Goal: Information Seeking & Learning: Learn about a topic

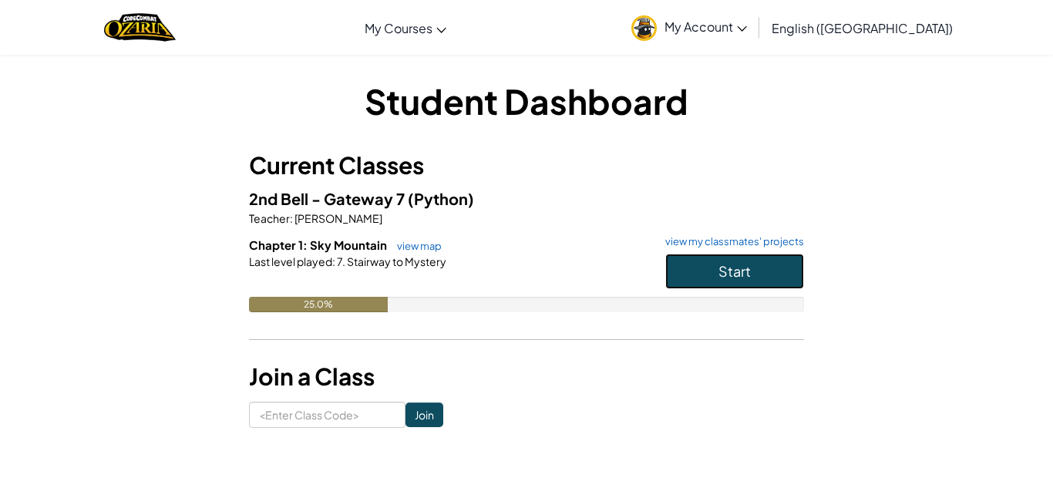
click at [693, 264] on button "Start" at bounding box center [734, 271] width 139 height 35
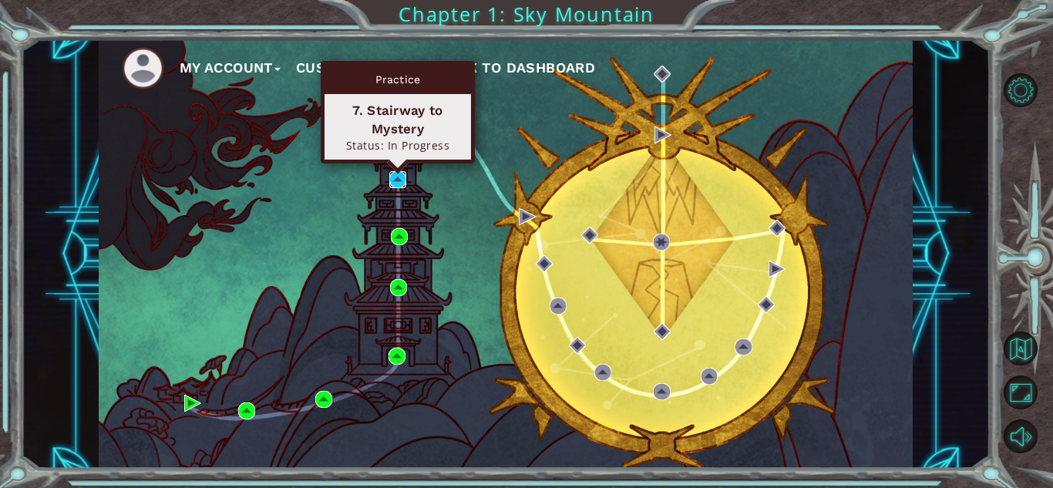
click at [399, 182] on img at bounding box center [397, 179] width 17 height 17
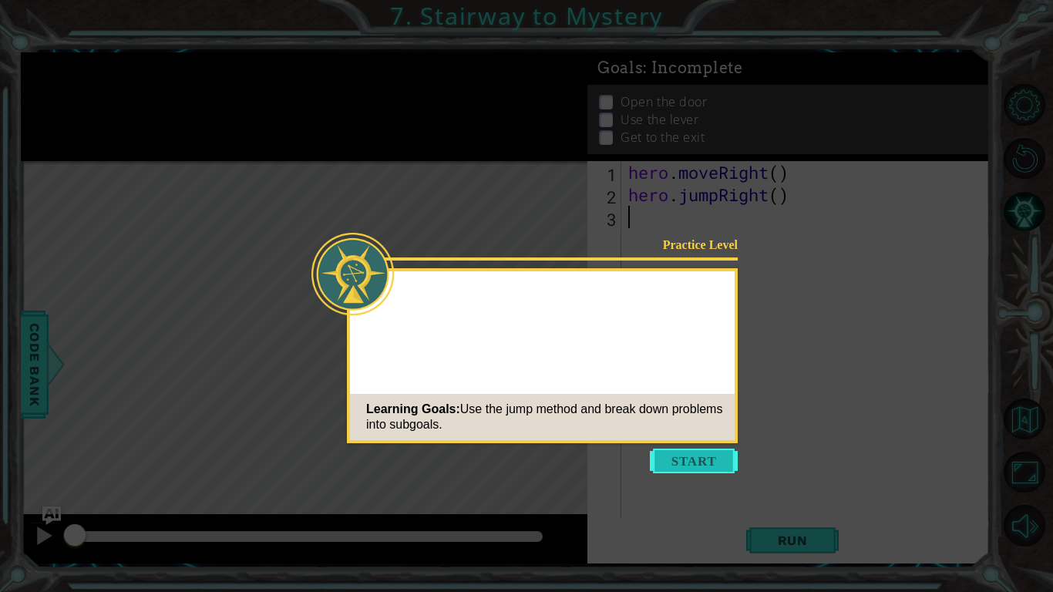
click at [702, 461] on button "Start" at bounding box center [694, 460] width 88 height 25
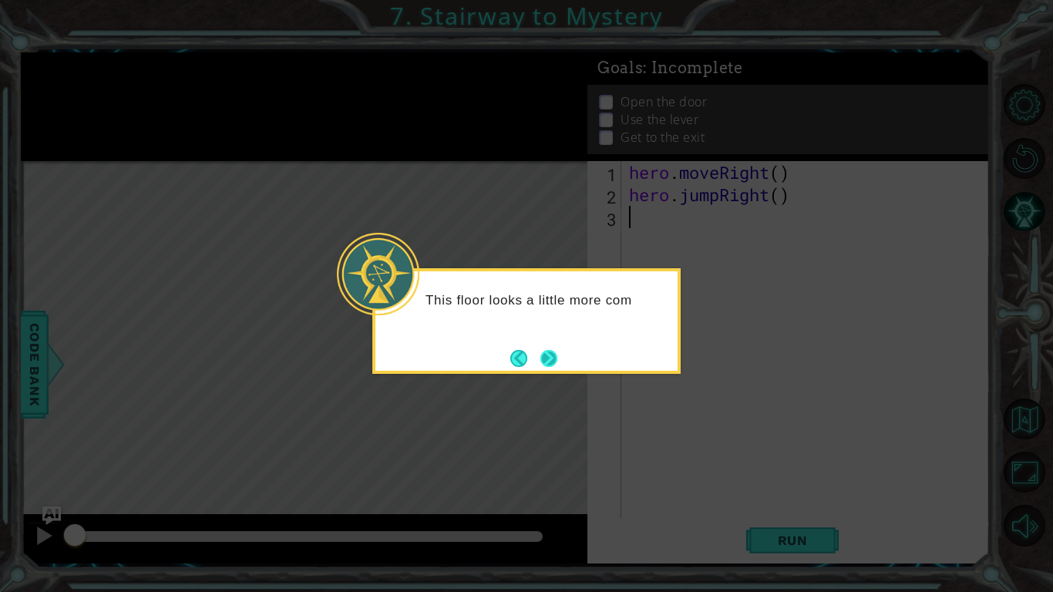
click at [549, 354] on button "Next" at bounding box center [548, 358] width 29 height 29
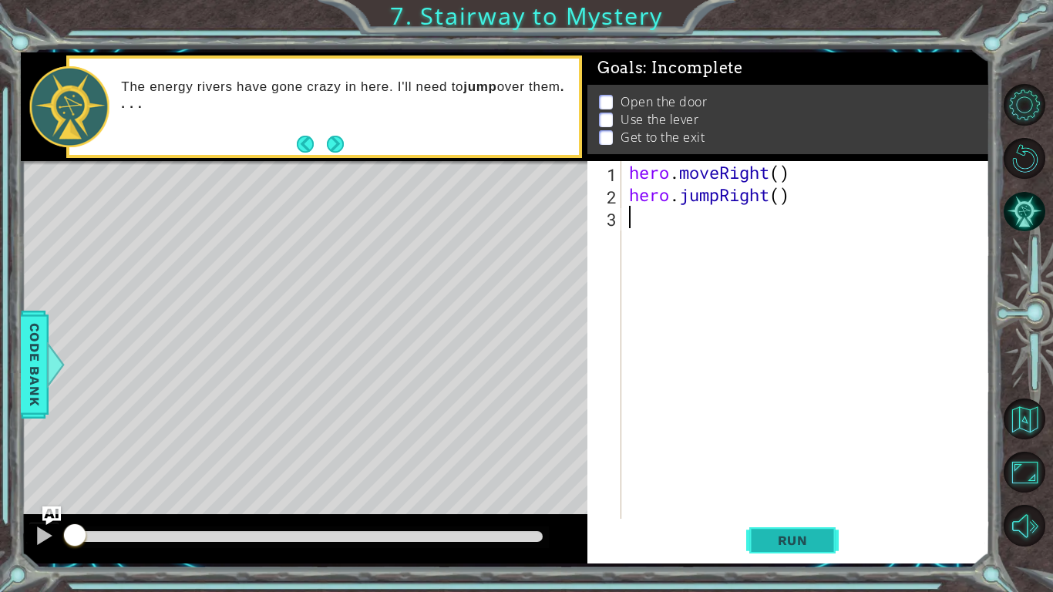
click at [760, 487] on button "Run" at bounding box center [792, 540] width 92 height 40
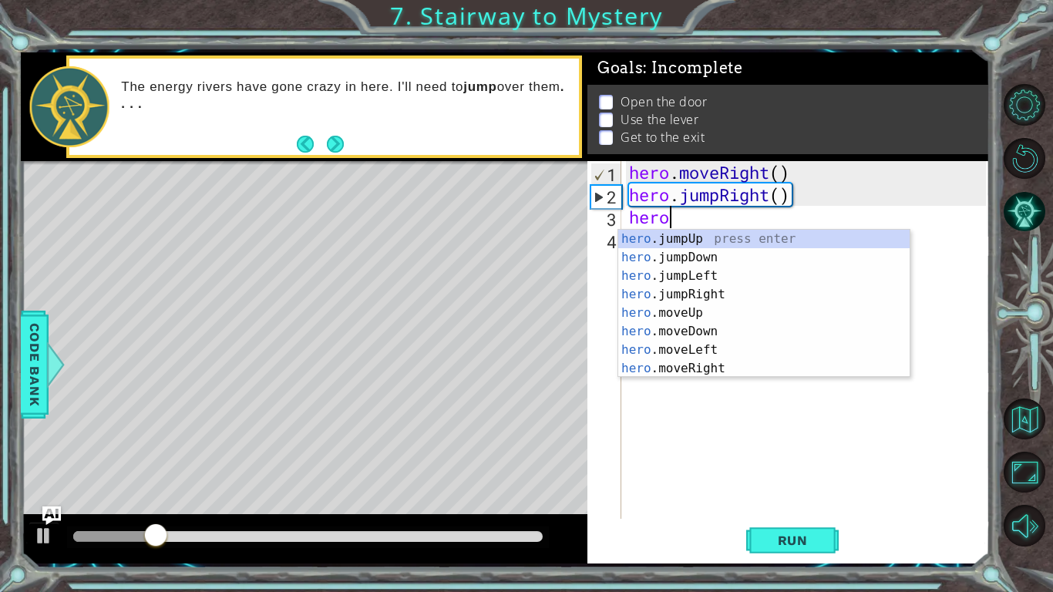
scroll to position [0, 1]
click at [719, 367] on div "hero .jumpUp press enter hero .jumpDown press enter hero .jumpLeft press enter …" at bounding box center [763, 322] width 291 height 185
type textarea "hero.moveRight(1)"
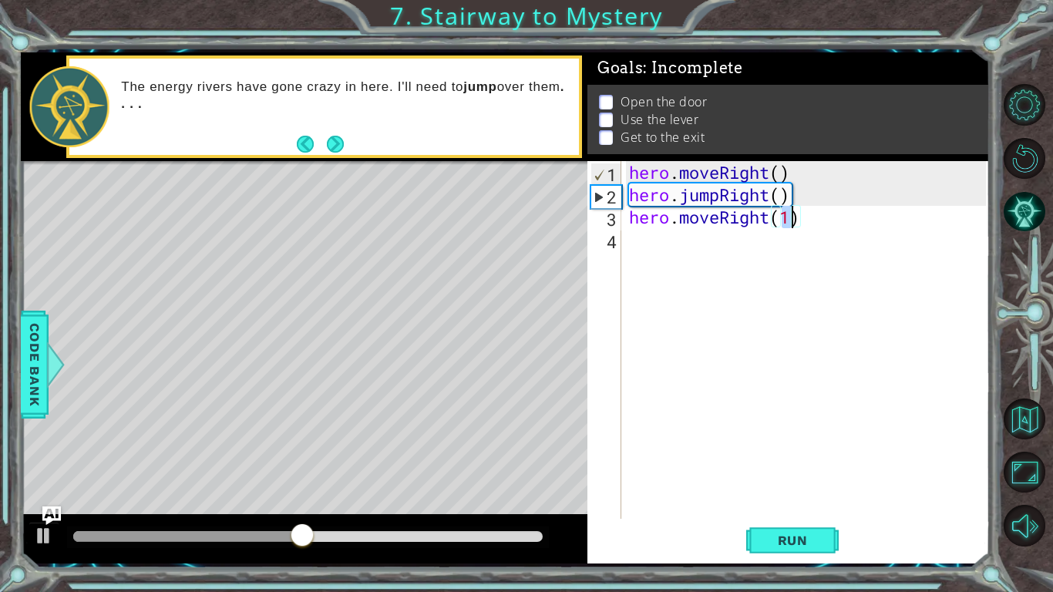
click at [694, 242] on div "hero . moveRight ( ) hero . jumpRight ( ) hero . moveRight ( 1 )" at bounding box center [810, 362] width 368 height 402
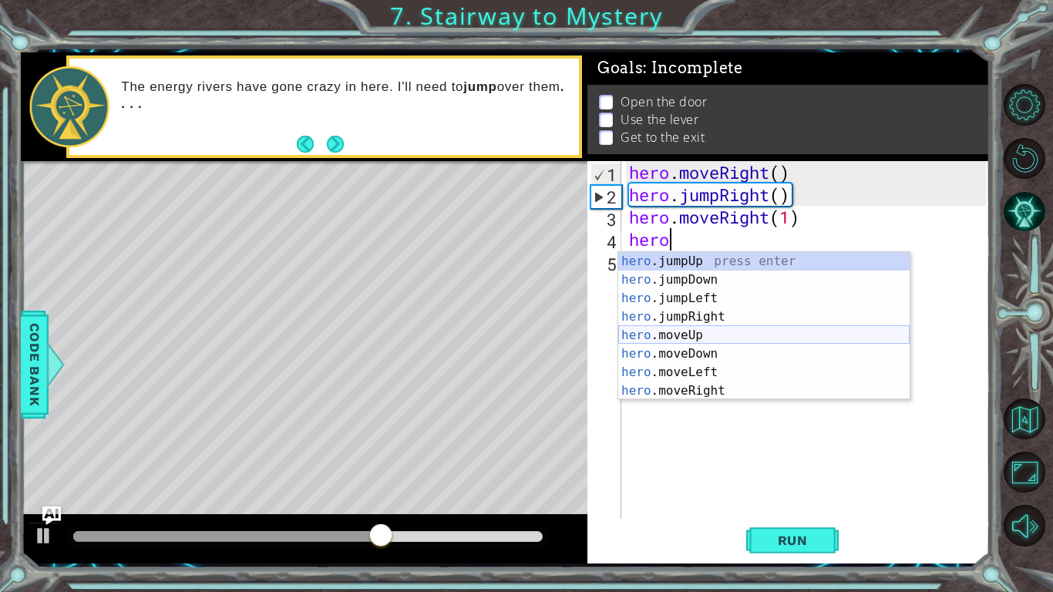
click at [707, 332] on div "hero .jumpUp press enter hero .jumpDown press enter hero .jumpLeft press enter …" at bounding box center [763, 344] width 291 height 185
type textarea "hero.moveUp(1)"
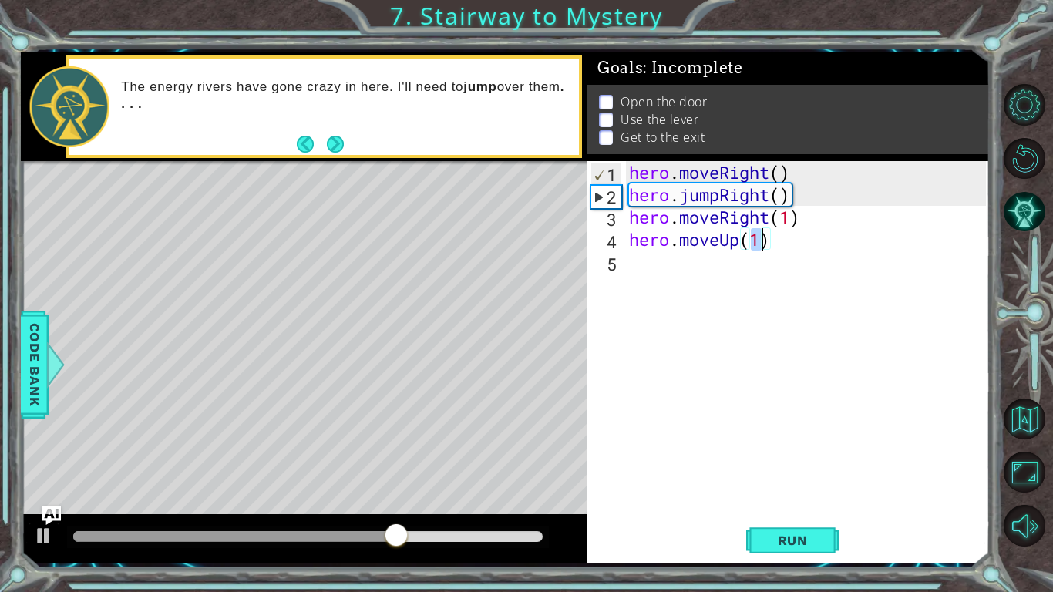
click at [687, 276] on div "hero . moveRight ( ) hero . jumpRight ( ) hero . moveRight ( 1 ) hero . moveUp …" at bounding box center [810, 362] width 368 height 402
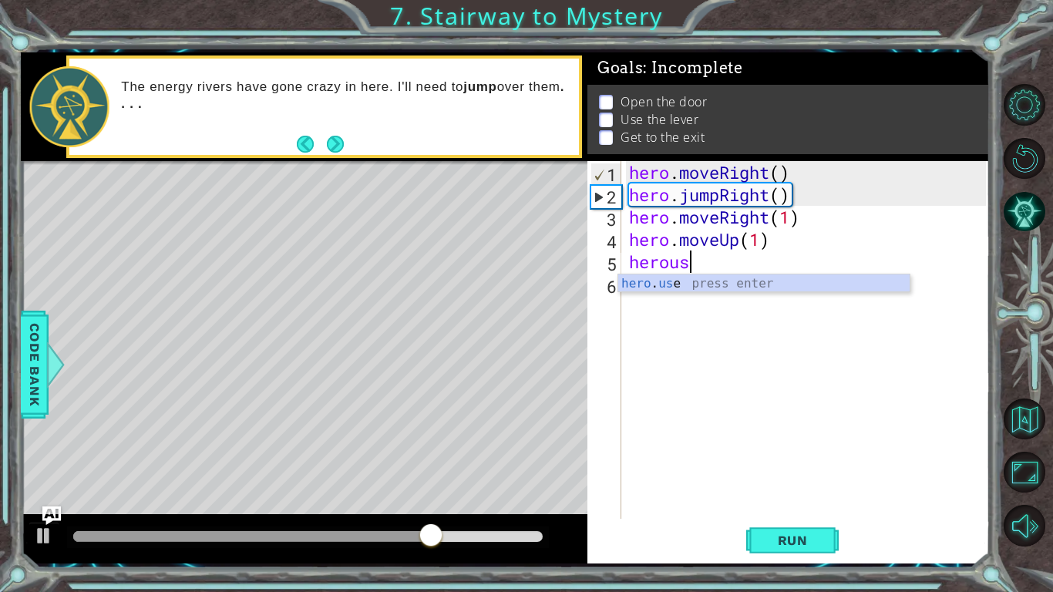
scroll to position [0, 2]
click at [718, 287] on div "hero . use press enter" at bounding box center [763, 301] width 291 height 55
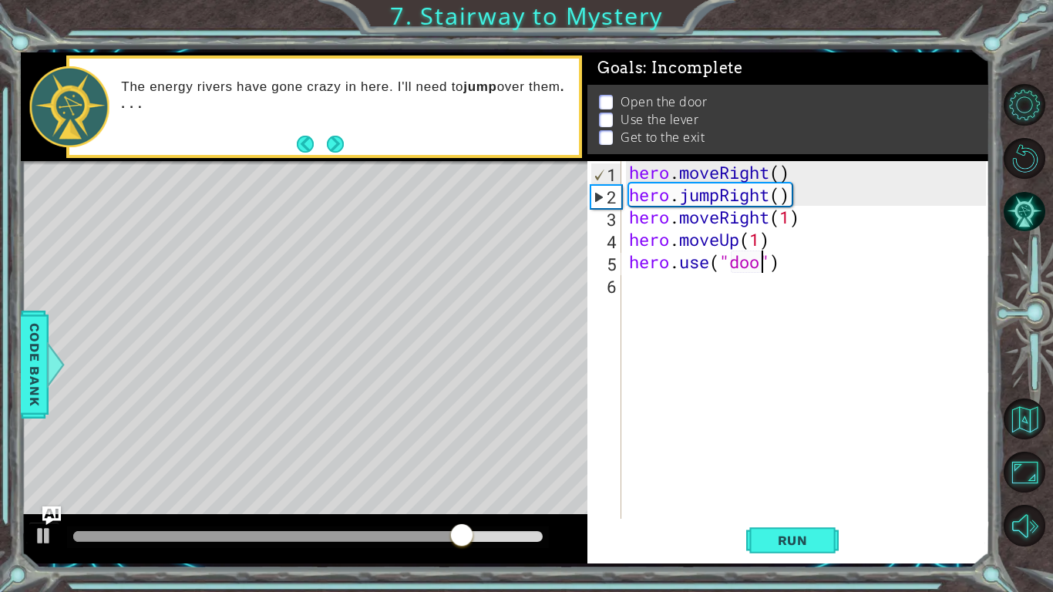
type textarea "hero.use("door")"
click at [706, 299] on div "hero . moveRight ( ) hero . jumpRight ( ) hero . moveRight ( 1 ) hero . moveUp …" at bounding box center [810, 362] width 368 height 402
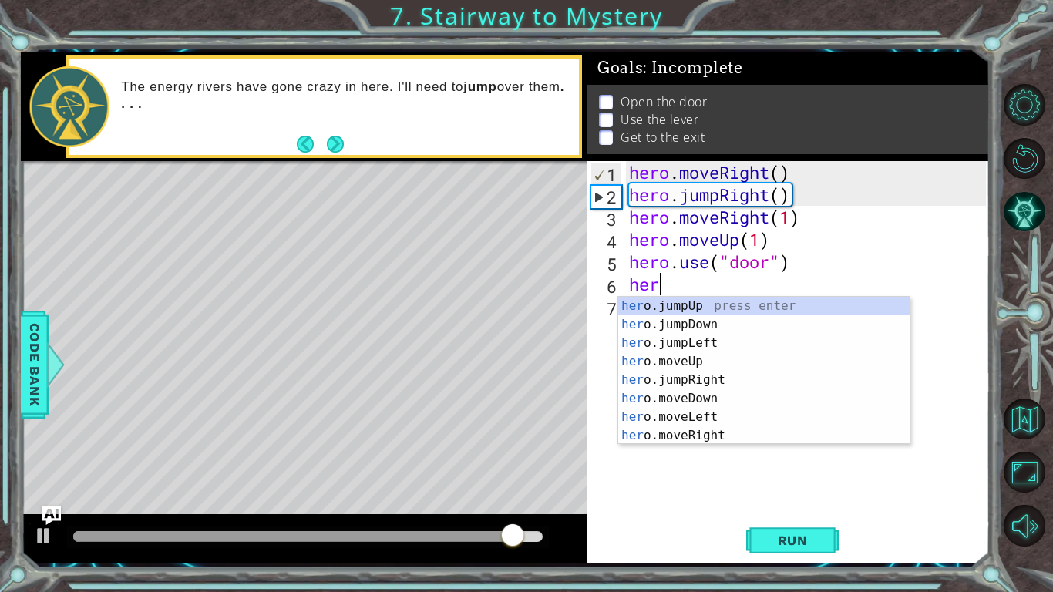
scroll to position [0, 1]
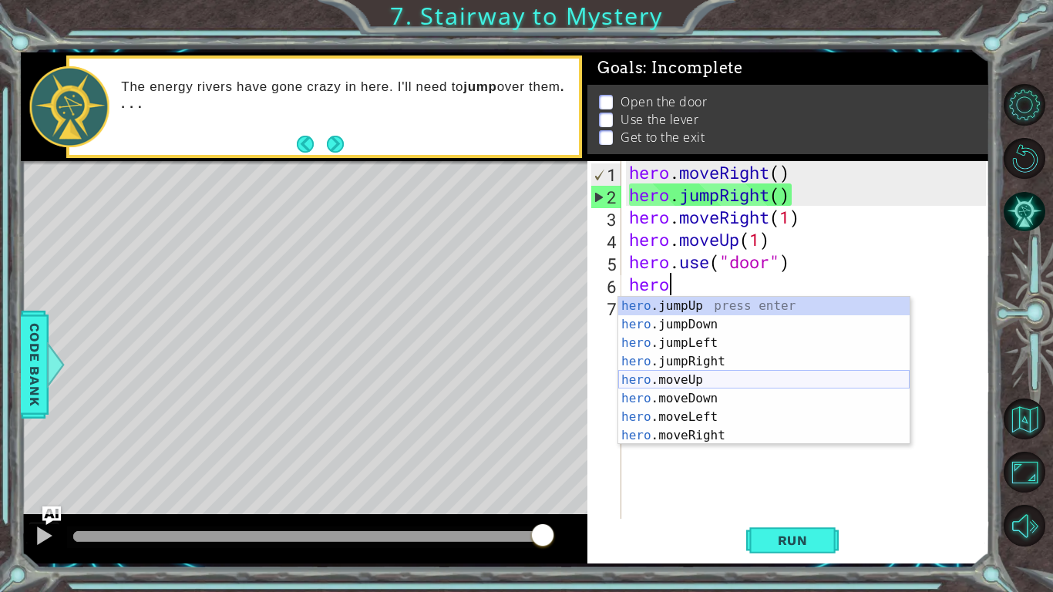
click at [756, 375] on div "hero .jumpUp press enter hero .jumpDown press enter hero .jumpLeft press enter …" at bounding box center [763, 389] width 291 height 185
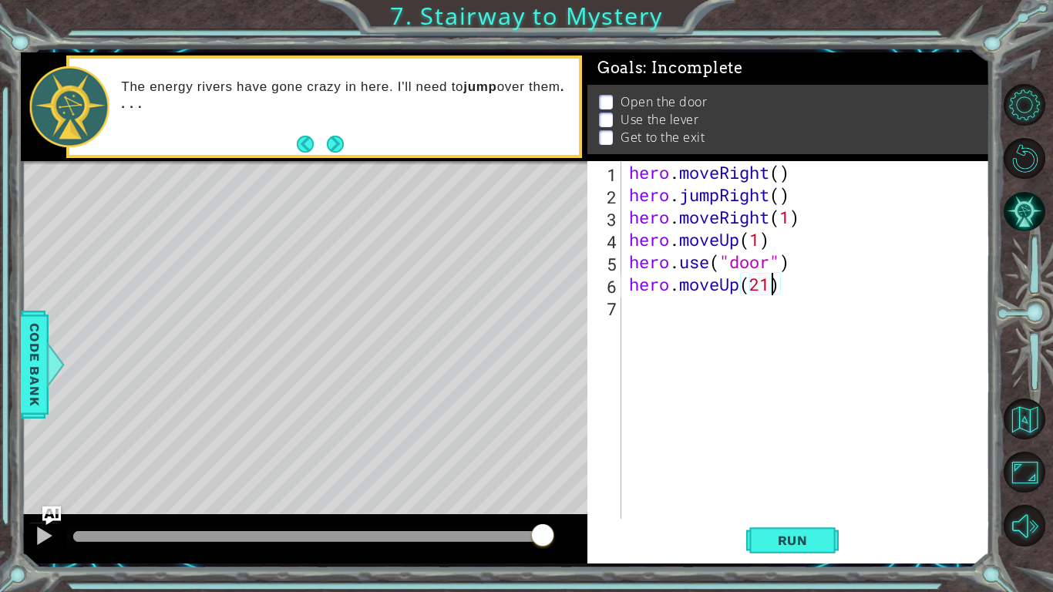
scroll to position [0, 5]
click at [791, 487] on span "Run" at bounding box center [792, 539] width 61 height 15
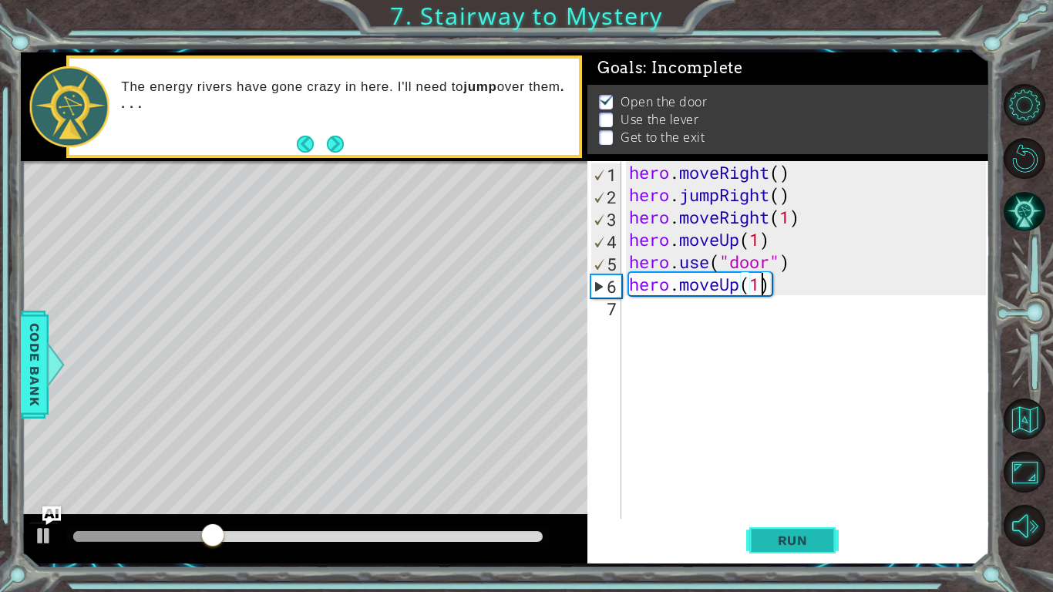
type textarea "hero.moveUp(2)"
click at [667, 308] on div "hero . moveRight ( ) hero . jumpRight ( ) hero . moveRight ( 1 ) hero . moveUp …" at bounding box center [810, 362] width 368 height 402
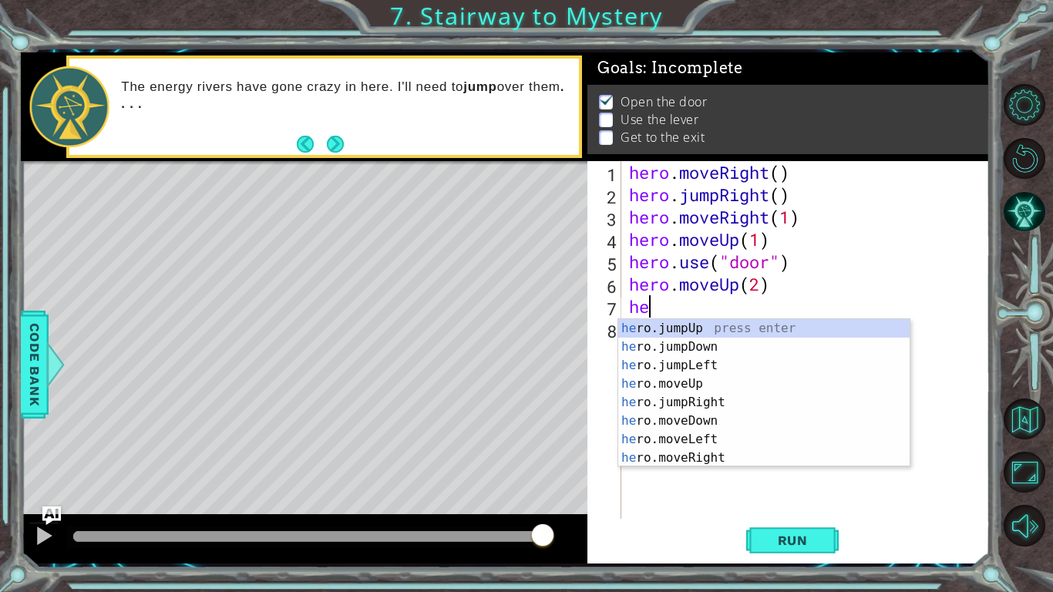
scroll to position [0, 1]
click at [778, 487] on button "Run" at bounding box center [792, 540] width 92 height 40
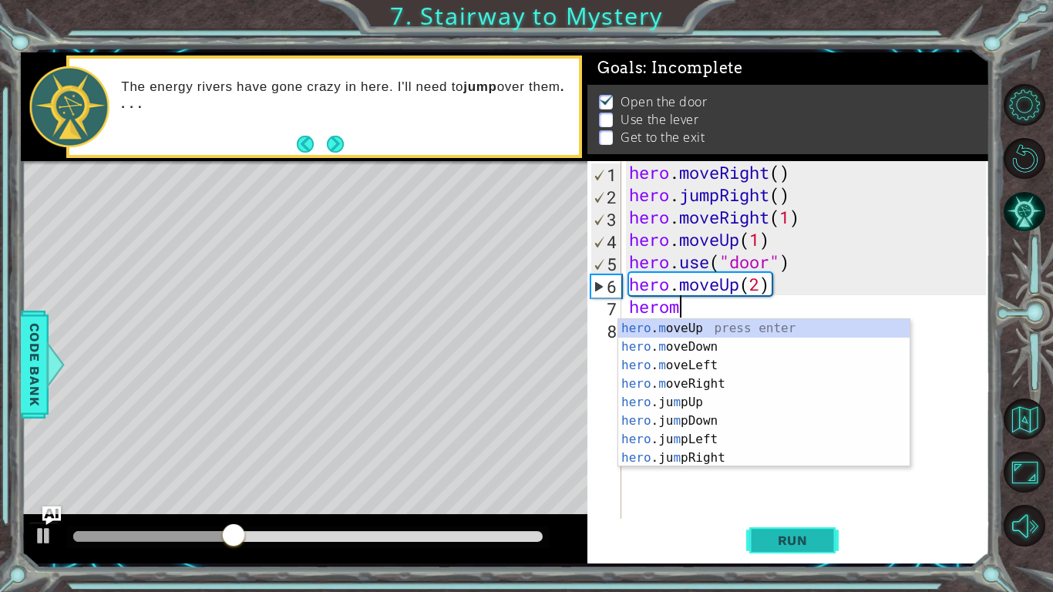
scroll to position [0, 2]
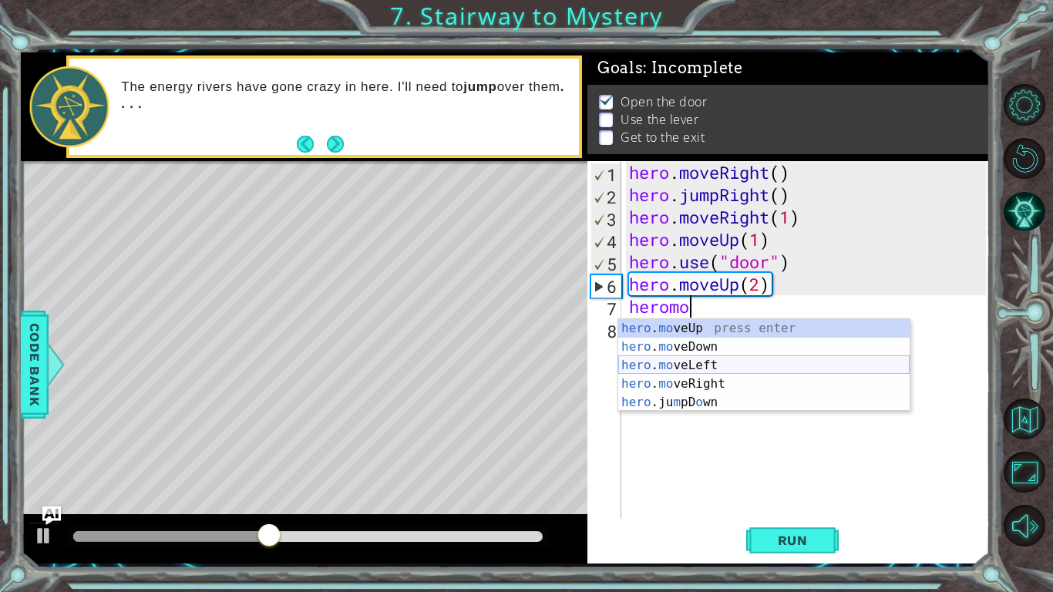
click at [710, 361] on div "hero . mo veUp press enter hero . mo veDown press enter hero . mo veLeft press …" at bounding box center [763, 383] width 291 height 129
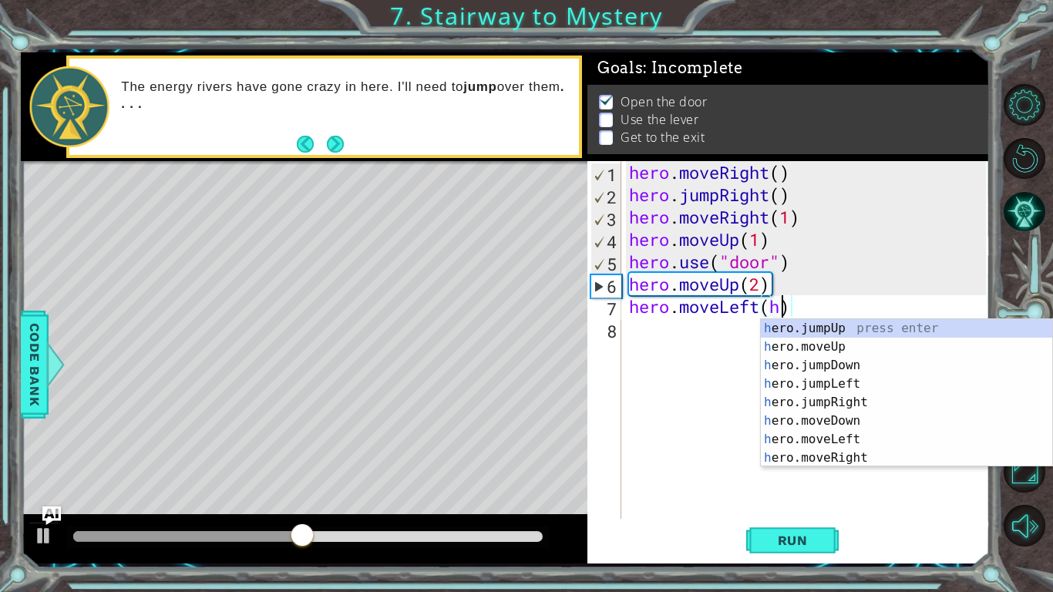
scroll to position [0, 6]
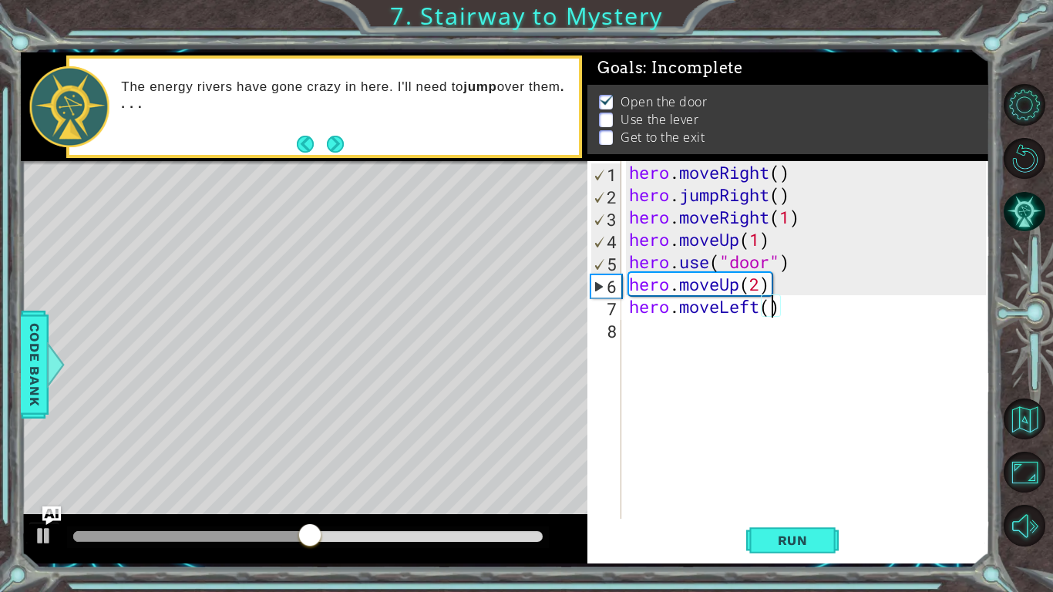
type textarea "hero.moveLeft(1)"
click at [655, 328] on div "hero . moveRight ( ) hero . jumpRight ( ) hero . moveRight ( 1 ) hero . moveUp …" at bounding box center [810, 362] width 368 height 402
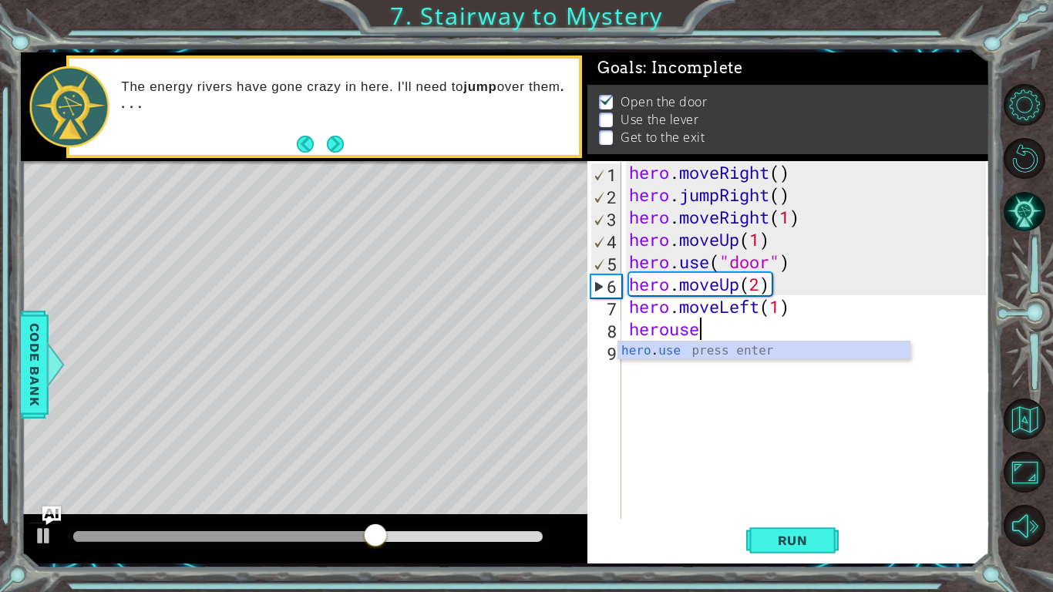
scroll to position [0, 2]
click at [709, 358] on body "1 ההההההההההההההההההההההההההההההההההההההההההההההההההההההההההההההההההההההההההההה…" at bounding box center [526, 296] width 1053 height 592
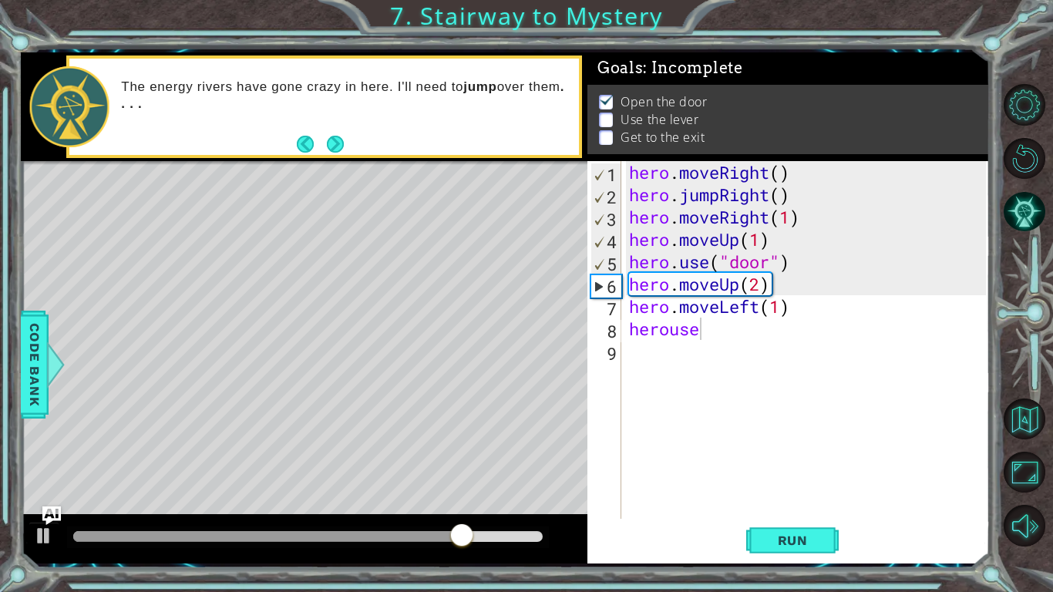
click at [702, 333] on div "hero . moveRight ( ) hero . jumpRight ( ) hero . moveRight ( 1 ) hero . moveUp …" at bounding box center [810, 362] width 368 height 402
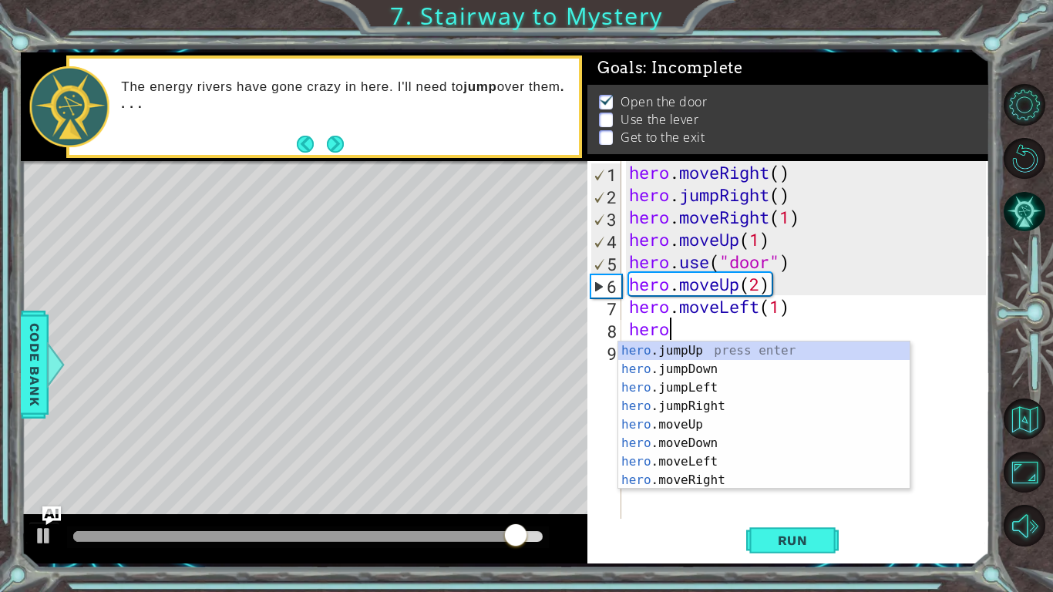
scroll to position [0, 2]
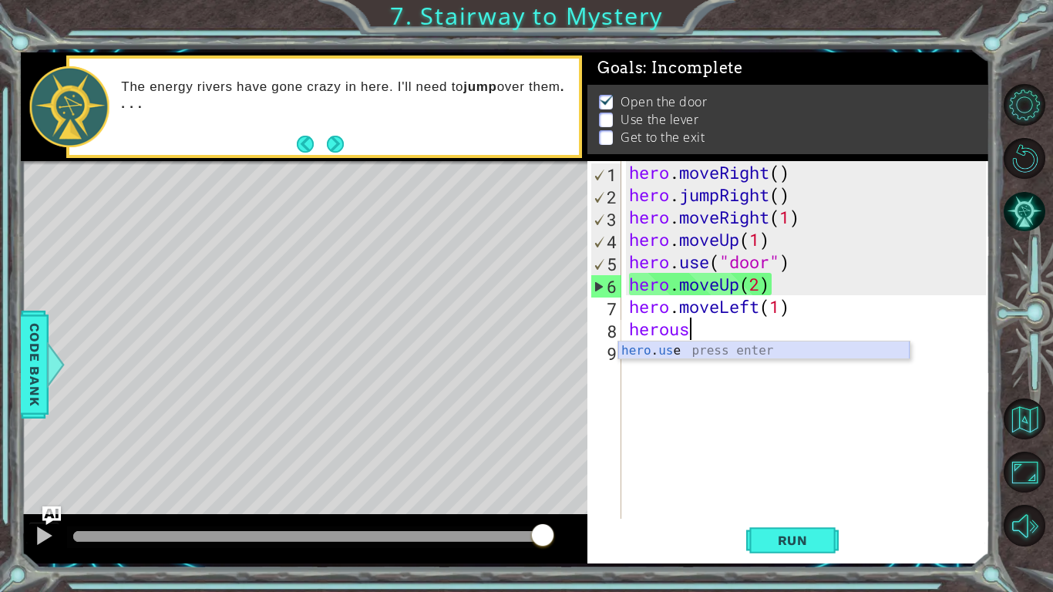
click at [721, 350] on div "hero . us e press enter" at bounding box center [763, 368] width 291 height 55
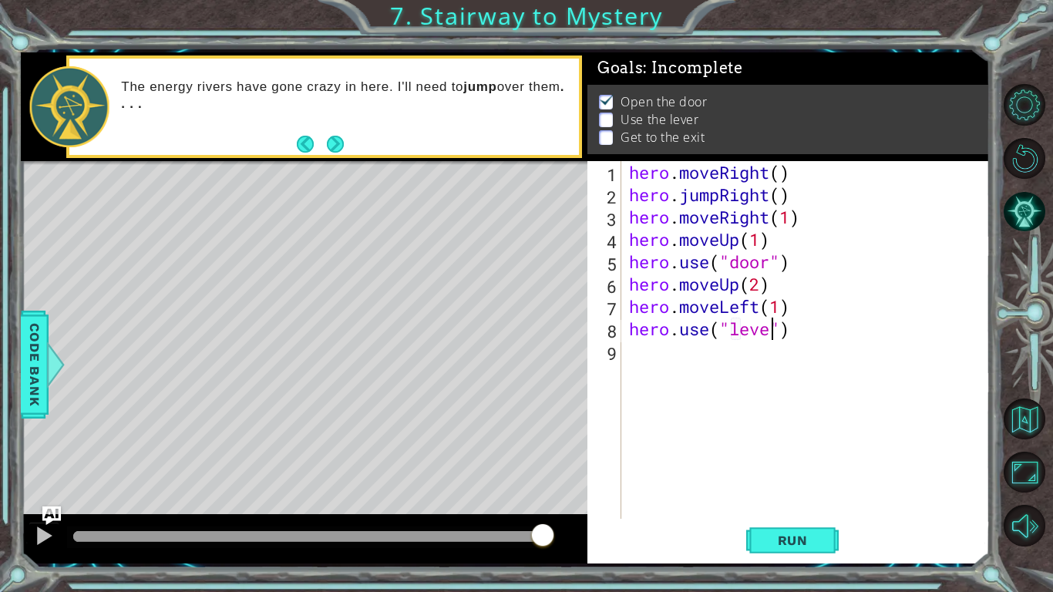
type textarea "hero.use("lever")"
click at [717, 348] on div "hero . moveRight ( ) hero . jumpRight ( ) hero . moveRight ( 1 ) hero . moveUp …" at bounding box center [810, 362] width 368 height 402
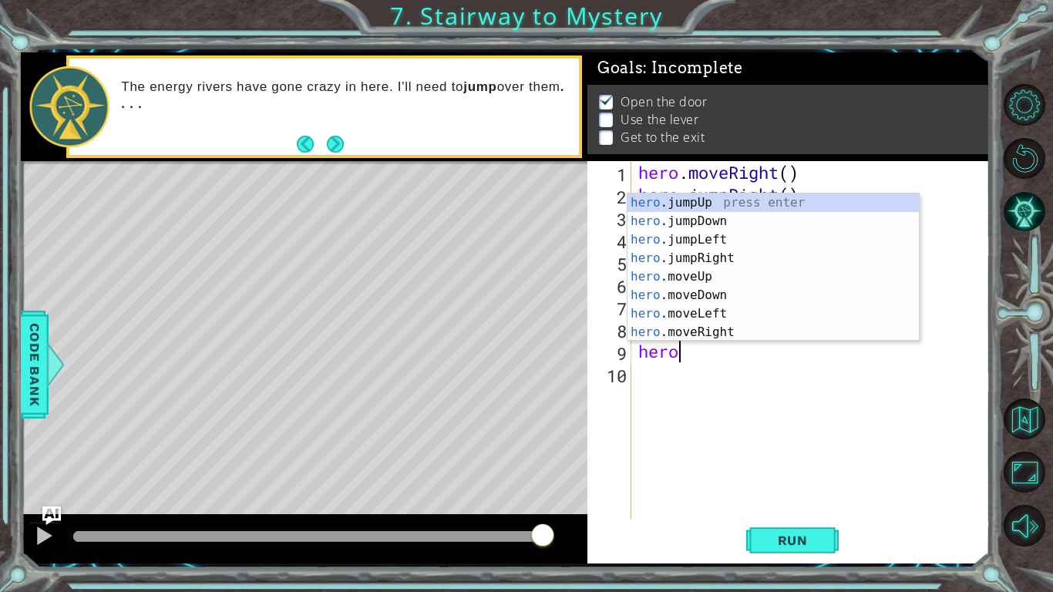
type textarea "hero"
click at [751, 243] on div "hero .jumpUp press enter hero .jumpDown press enter hero .jumpLeft press enter …" at bounding box center [772, 285] width 291 height 185
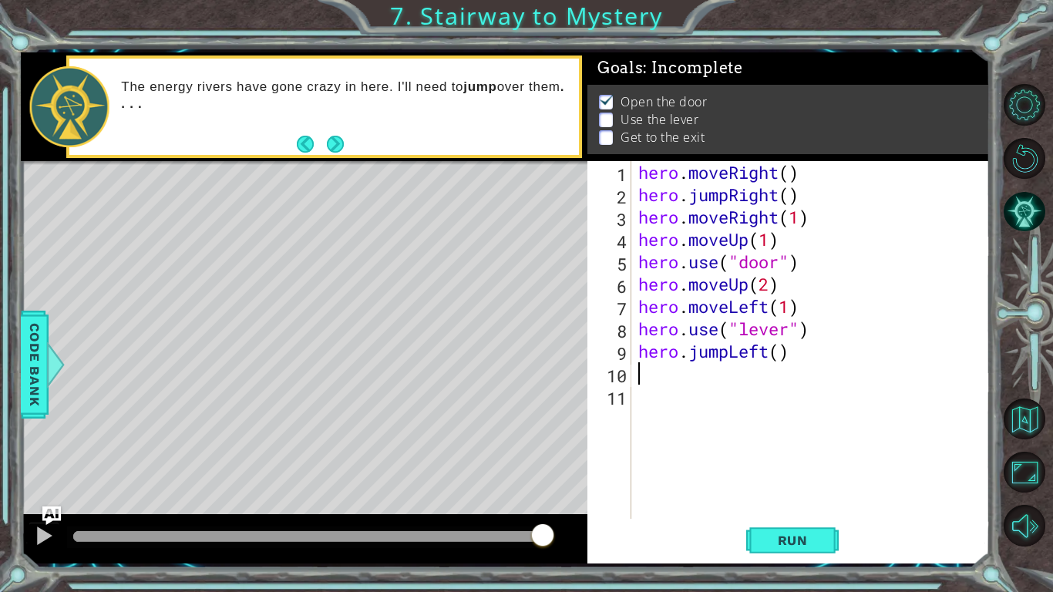
scroll to position [0, 0]
click at [733, 351] on div "hero . moveRight ( ) hero . jumpRight ( ) hero . moveRight ( 1 ) hero . moveUp …" at bounding box center [814, 362] width 358 height 402
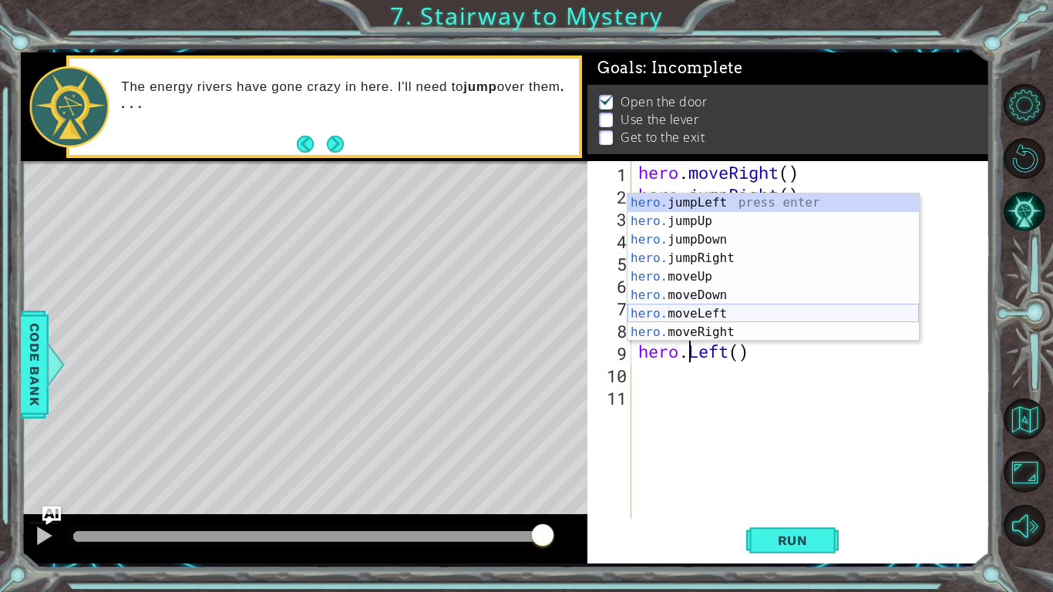
click at [734, 309] on div "hero. jumpLeft press enter hero. jumpUp press enter hero. jumpDown press enter …" at bounding box center [772, 285] width 291 height 185
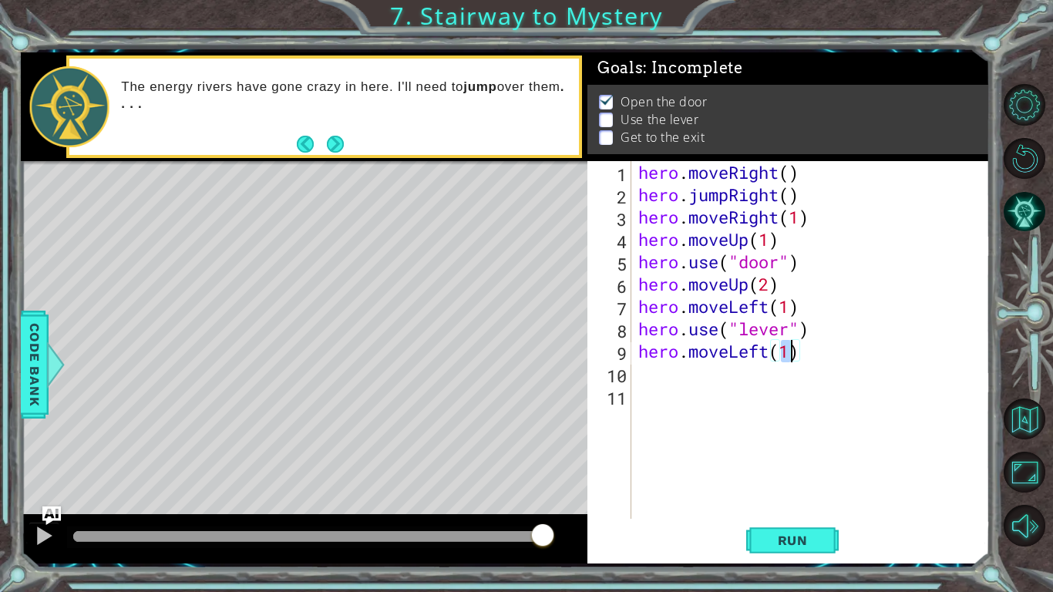
type textarea "hero.moveLeft(2)"
click at [736, 383] on div "hero . moveRight ( ) hero . jumpRight ( ) hero . moveRight ( 1 ) hero . moveUp …" at bounding box center [814, 362] width 358 height 402
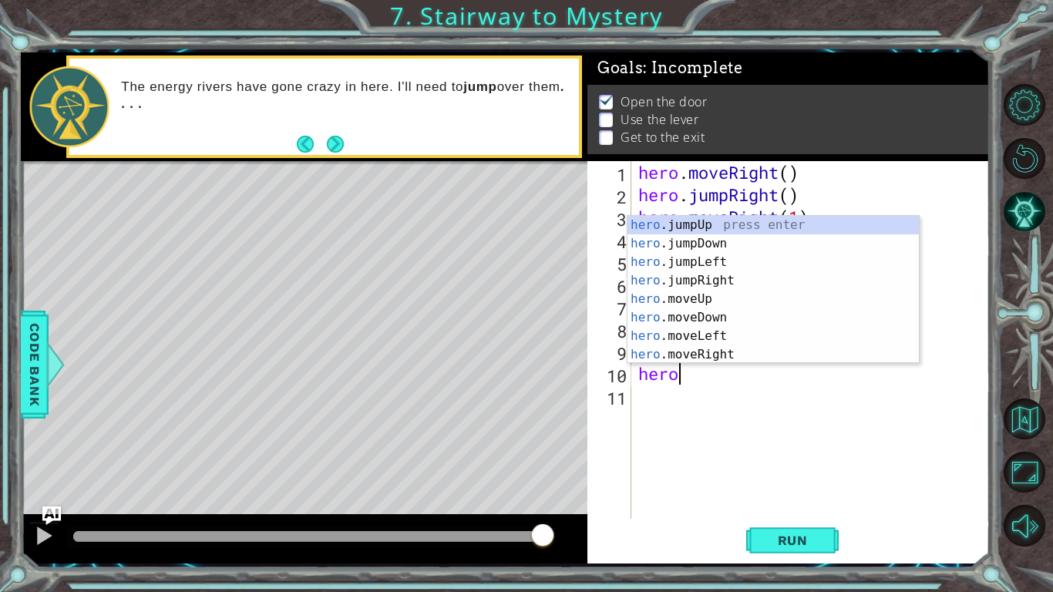
type textarea "hero"
click at [744, 229] on div "hero .jumpUp press enter hero .jumpDown press enter hero .jumpLeft press enter …" at bounding box center [772, 308] width 291 height 185
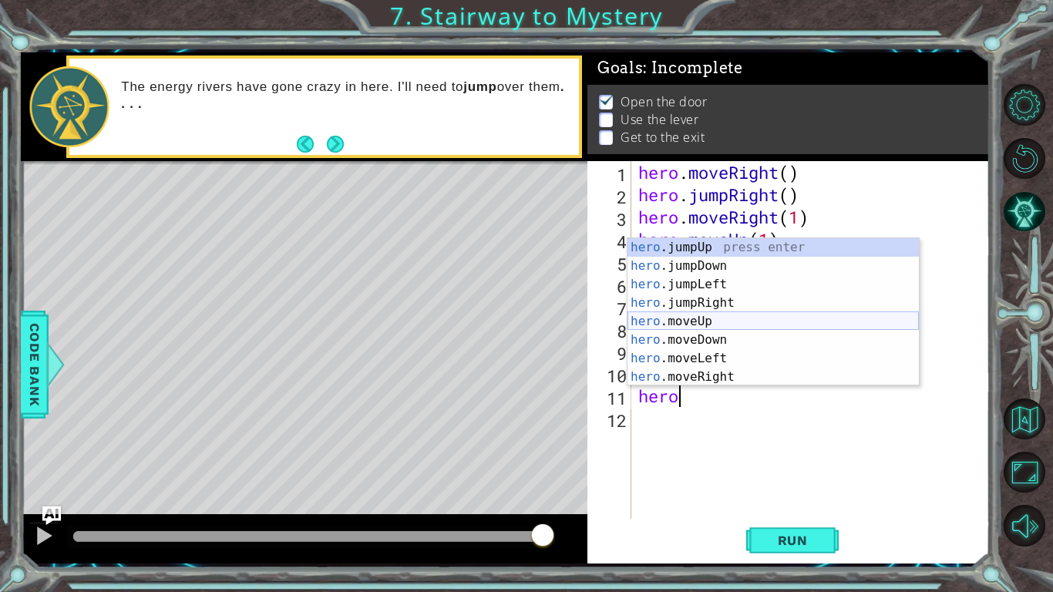
click at [784, 324] on div "hero .jumpUp press enter hero .jumpDown press enter hero .jumpLeft press enter …" at bounding box center [772, 330] width 291 height 185
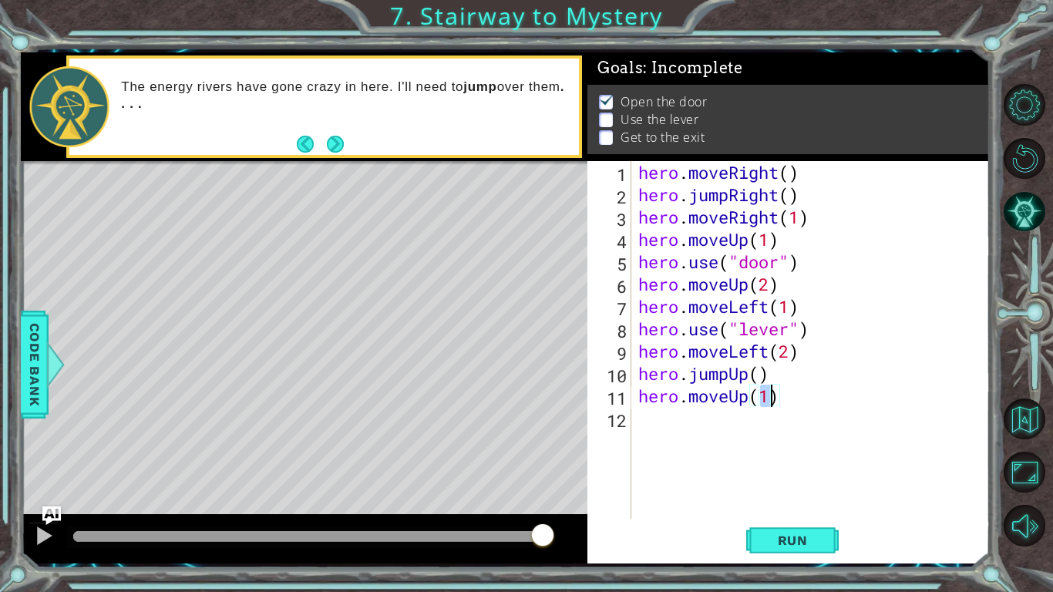
click at [757, 378] on div "hero . moveRight ( ) hero . jumpRight ( ) hero . moveRight ( 1 ) hero . moveUp …" at bounding box center [814, 362] width 358 height 402
type textarea "hero.jumpUp(1)"
click at [711, 428] on div "hero . moveRight ( ) hero . jumpRight ( ) hero . moveRight ( 1 ) hero . moveUp …" at bounding box center [814, 362] width 358 height 402
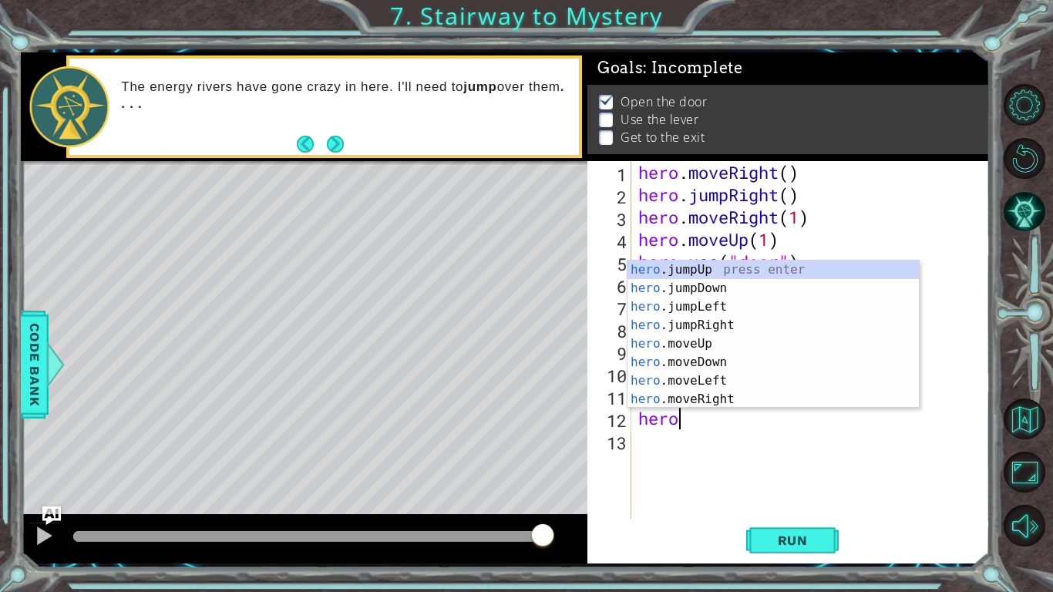
scroll to position [0, 1]
click at [721, 398] on div "hero .jumpUp press enter hero .jumpDown press enter hero .jumpLeft press enter …" at bounding box center [772, 352] width 291 height 185
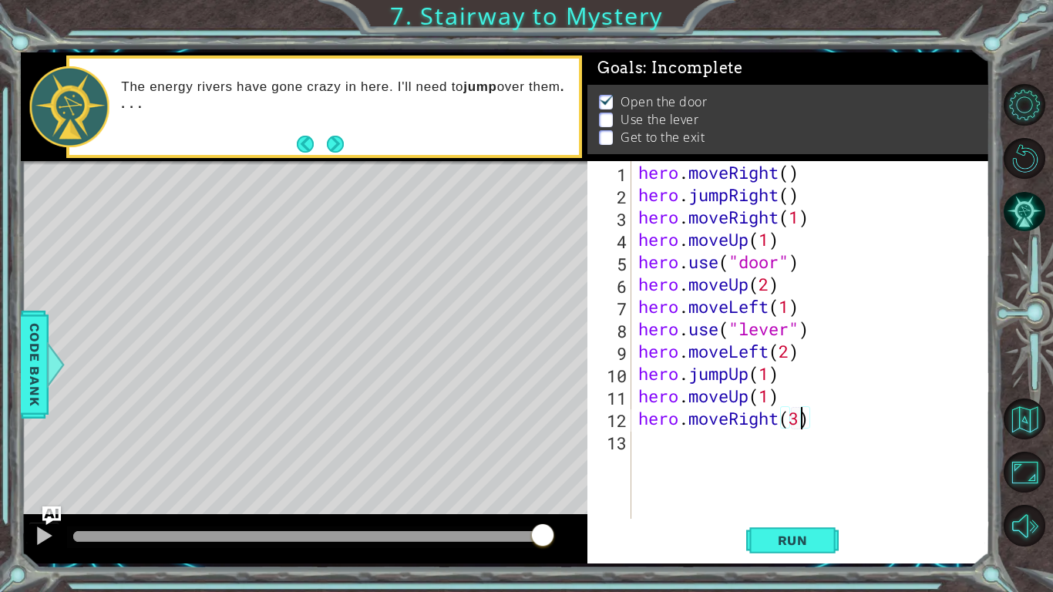
scroll to position [0, 7]
type textarea "hero.moveRight(2)"
click at [762, 487] on span "Run" at bounding box center [792, 539] width 61 height 15
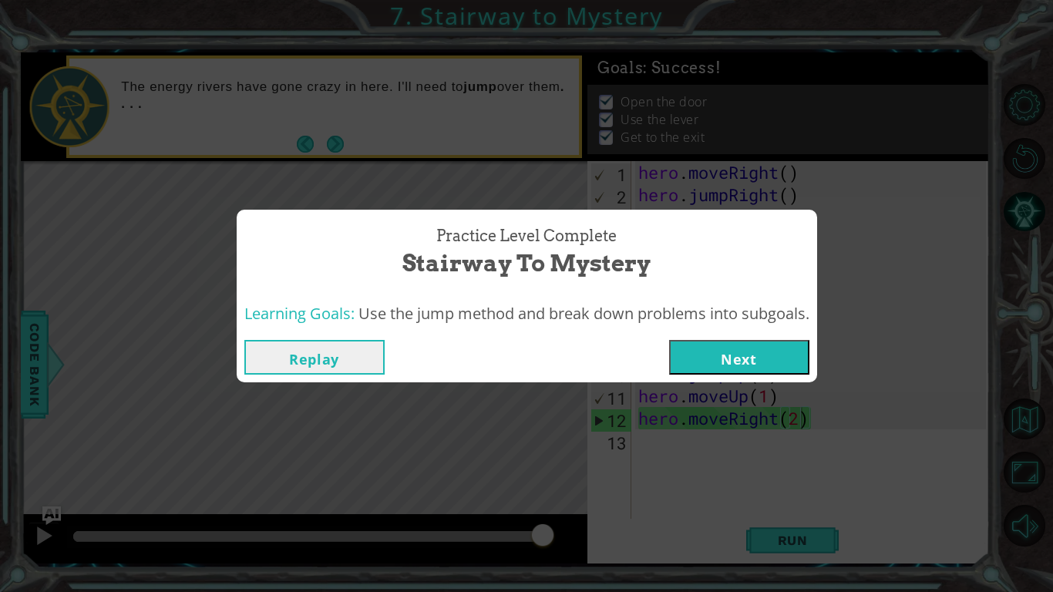
click at [704, 369] on button "Next" at bounding box center [739, 357] width 140 height 35
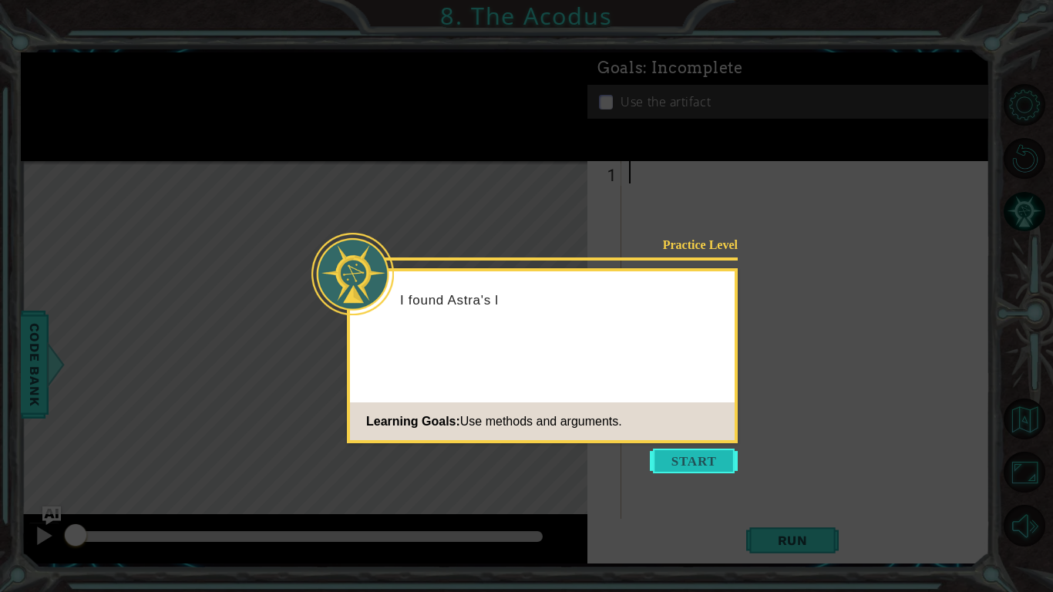
click at [679, 469] on button "Start" at bounding box center [694, 460] width 88 height 25
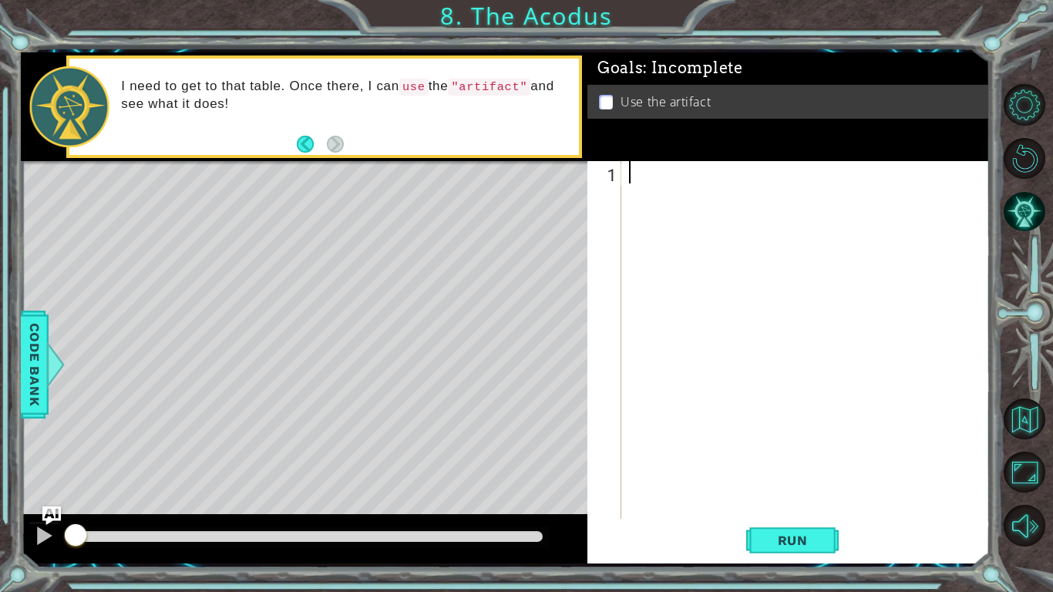
type textarea "m"
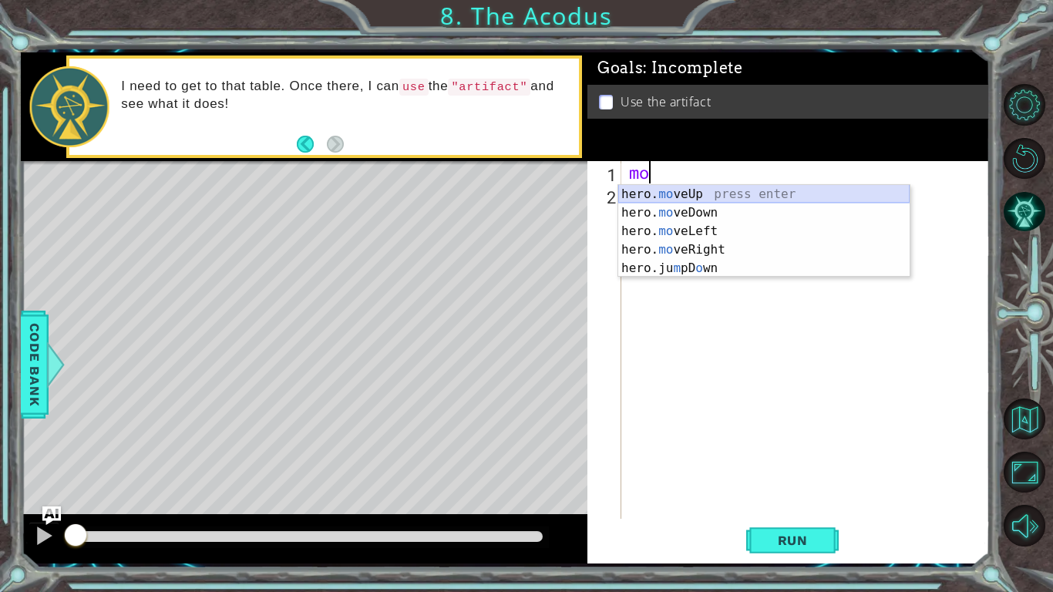
click at [687, 186] on div "hero. mo veUp press enter hero. mo veDown press enter hero. mo veLeft press ent…" at bounding box center [763, 249] width 291 height 129
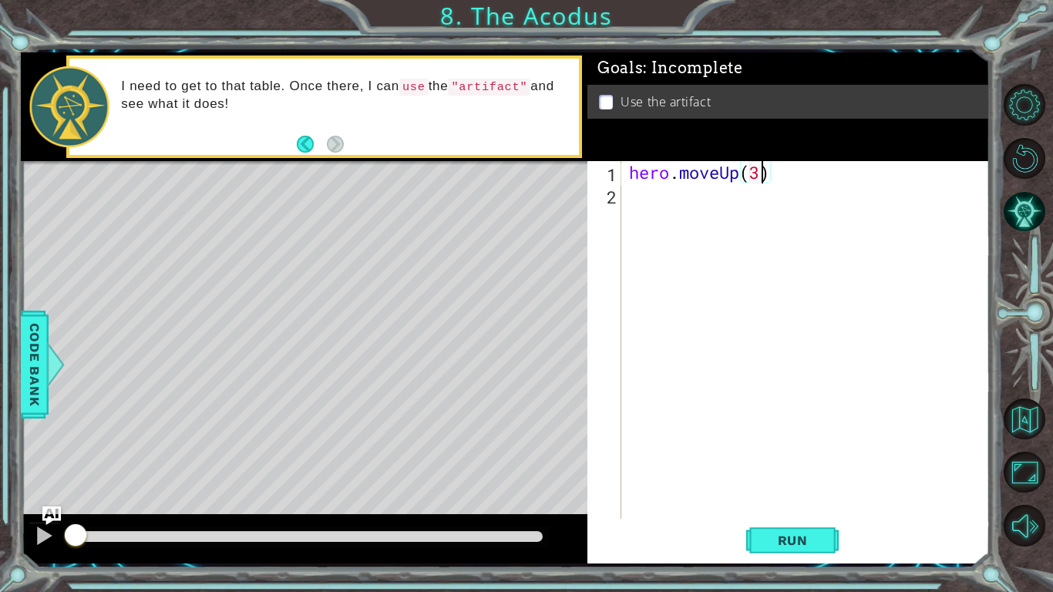
type textarea "hero.moveUp(3)"
click at [654, 200] on div "hero . moveUp ( 3 )" at bounding box center [810, 362] width 368 height 402
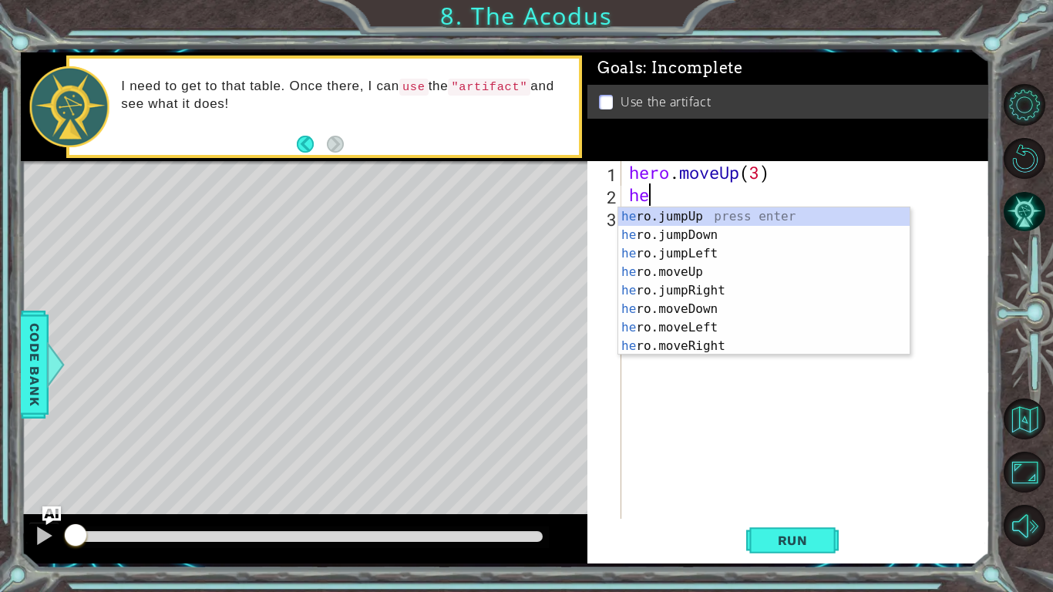
type textarea "hero"
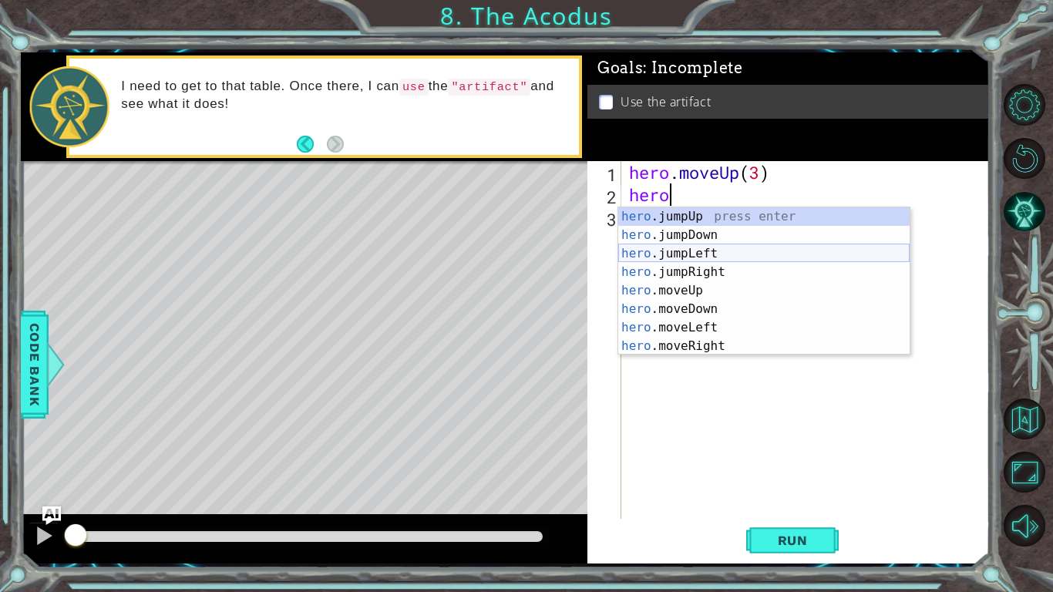
click at [735, 254] on div "hero .jumpUp press enter hero .jumpDown press enter hero .jumpLeft press enter …" at bounding box center [763, 299] width 291 height 185
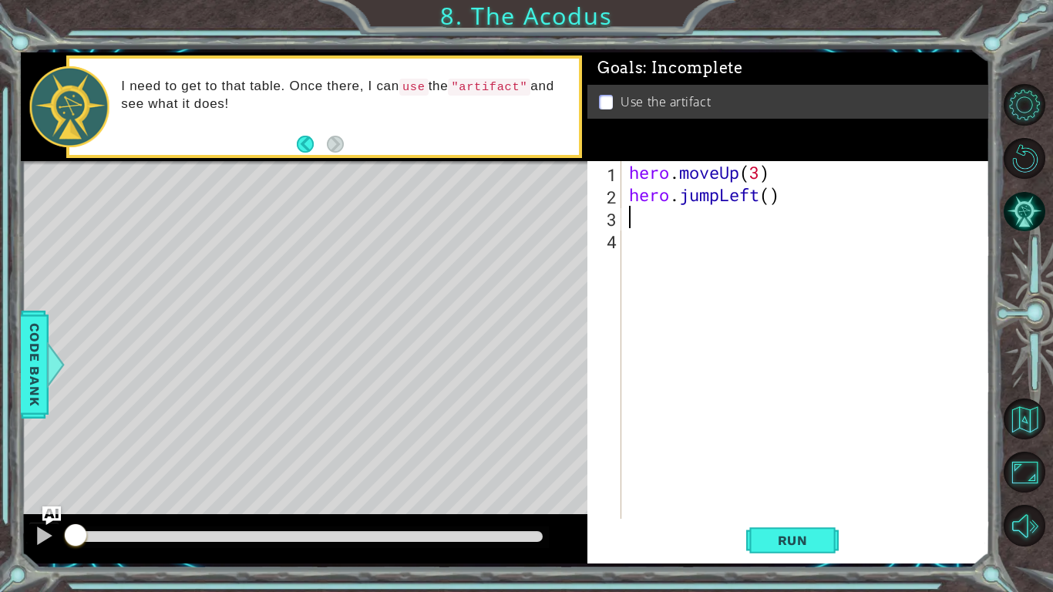
scroll to position [0, 0]
type textarea "1"
click at [718, 197] on div "hero . moveUp ( 3 ) hero . jumpLeft ( )" at bounding box center [810, 362] width 368 height 402
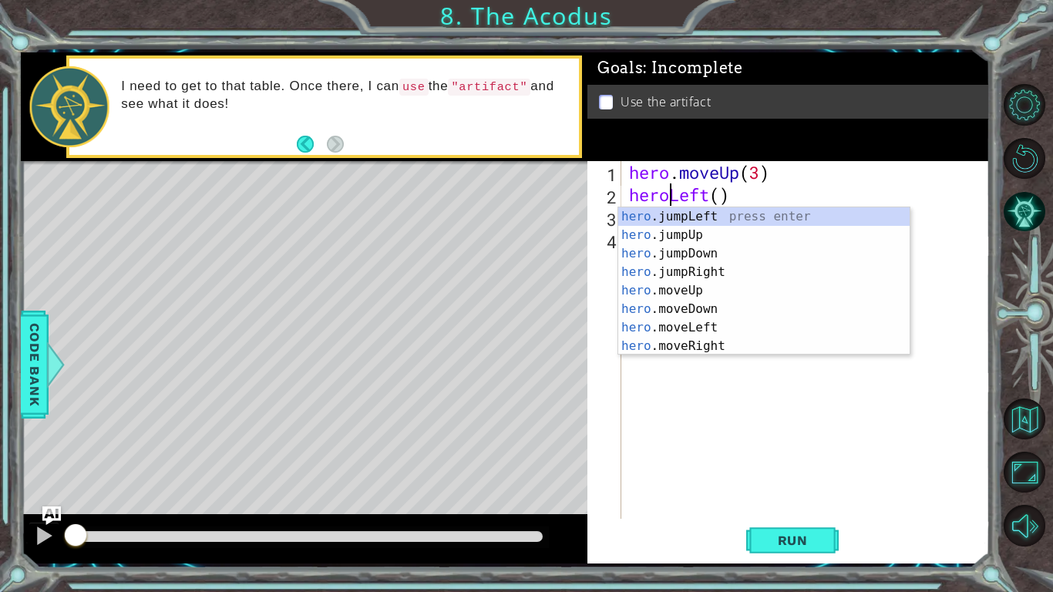
scroll to position [0, 2]
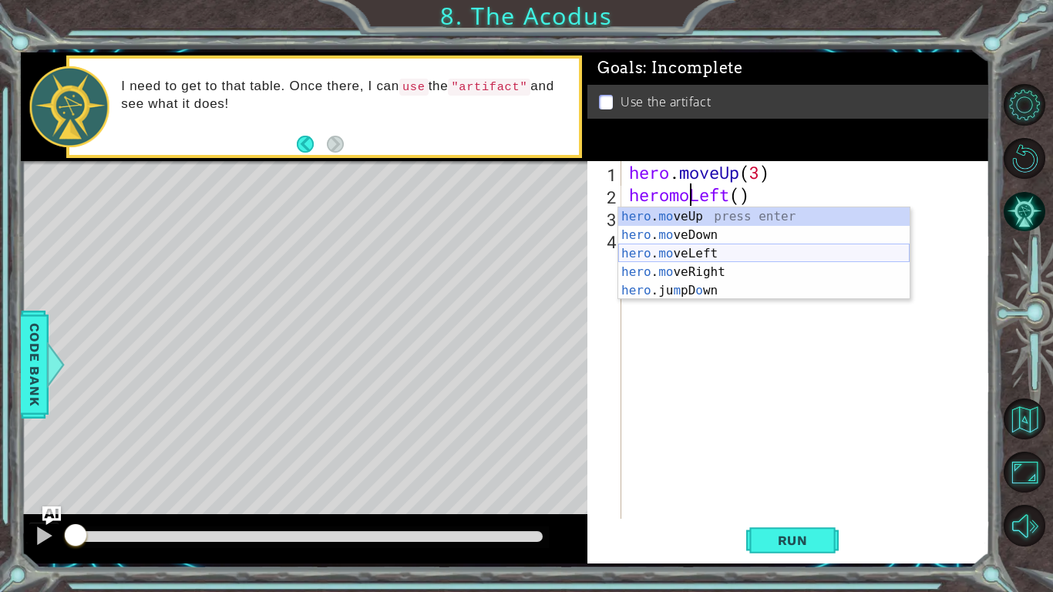
click at [741, 253] on div "hero . mo veUp press enter hero . mo veDown press enter hero . mo veLeft press …" at bounding box center [763, 271] width 291 height 129
type textarea "hero.moveLeft(1)"
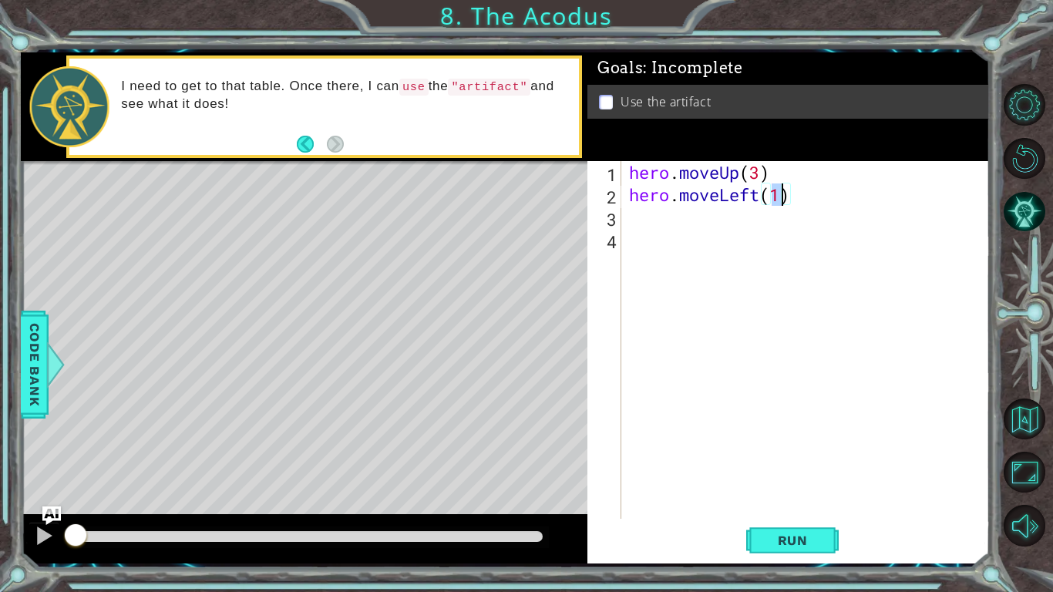
click at [708, 221] on div "hero . moveUp ( 3 ) hero . moveLeft ( 1 )" at bounding box center [810, 362] width 368 height 402
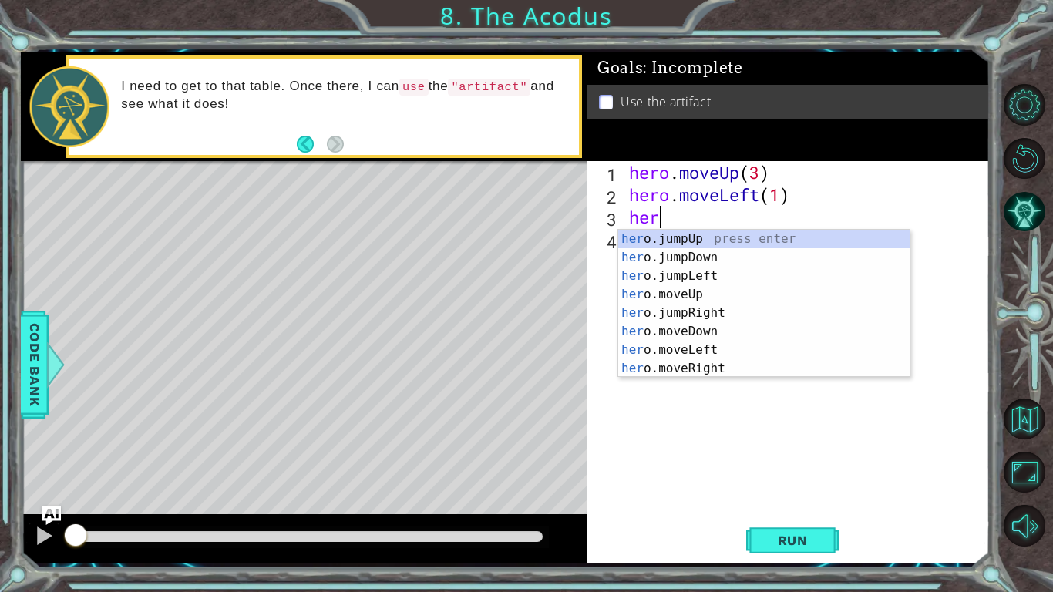
scroll to position [0, 1]
click at [722, 331] on div "hero .jumpUp press enter hero .jumpDown press enter hero .jumpLeft press enter …" at bounding box center [763, 322] width 291 height 185
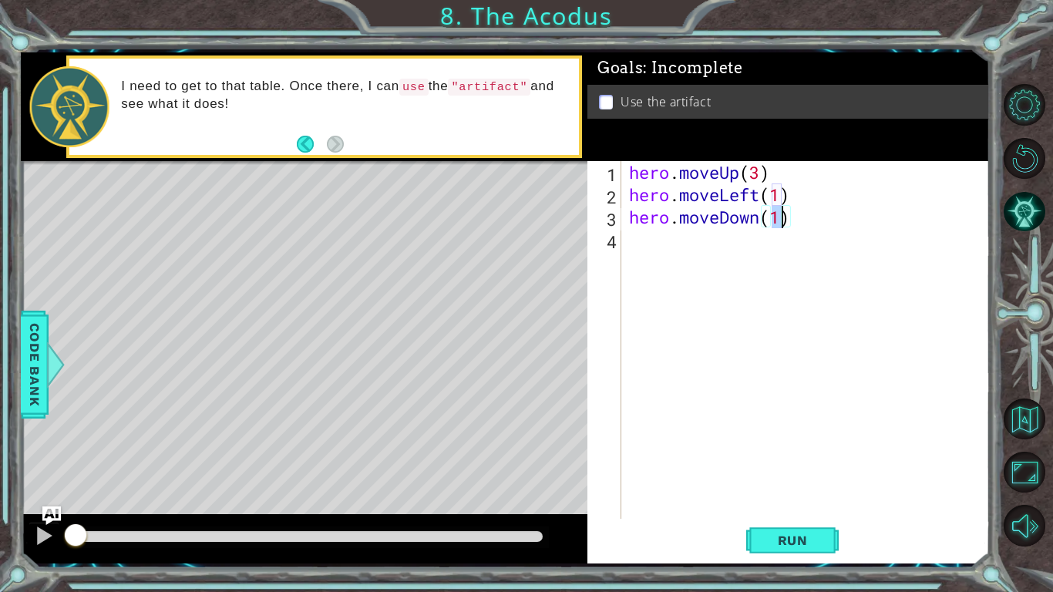
scroll to position [0, 6]
click at [758, 172] on div "hero . moveUp ( 3 ) hero . moveLeft ( 1 ) hero . moveDown ( 3 )" at bounding box center [810, 362] width 368 height 402
click at [778, 215] on div "hero . moveUp ( 2 ) hero . moveLeft ( 1 ) hero . moveDown ( 3 )" at bounding box center [810, 362] width 368 height 402
type textarea "hero.moveDown(2)"
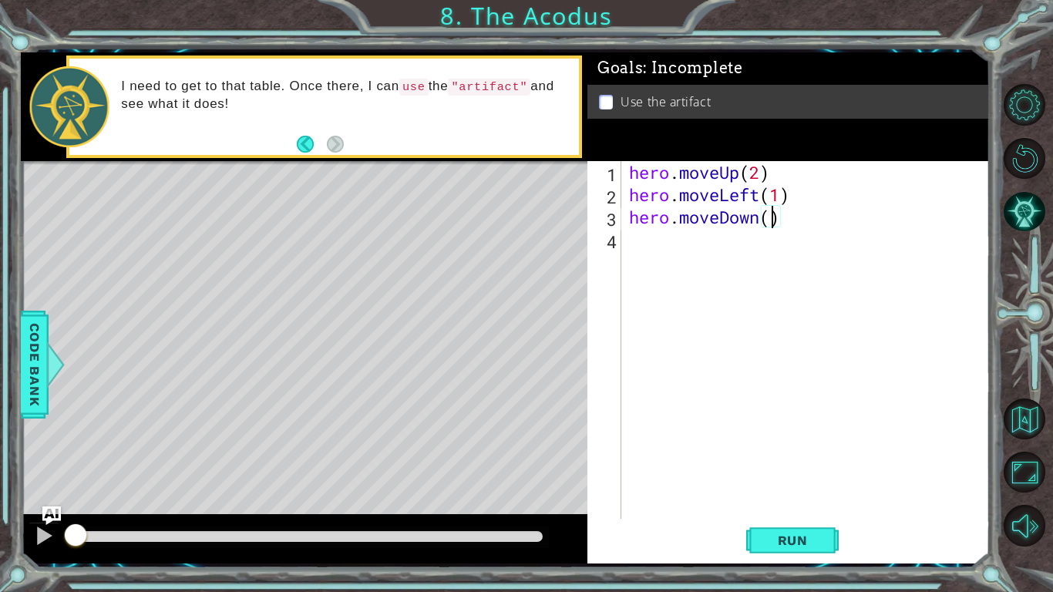
scroll to position [0, 6]
click at [703, 240] on div "hero . moveUp ( 2 ) hero . moveLeft ( 1 ) hero . moveDown ( 2 )" at bounding box center [810, 362] width 368 height 402
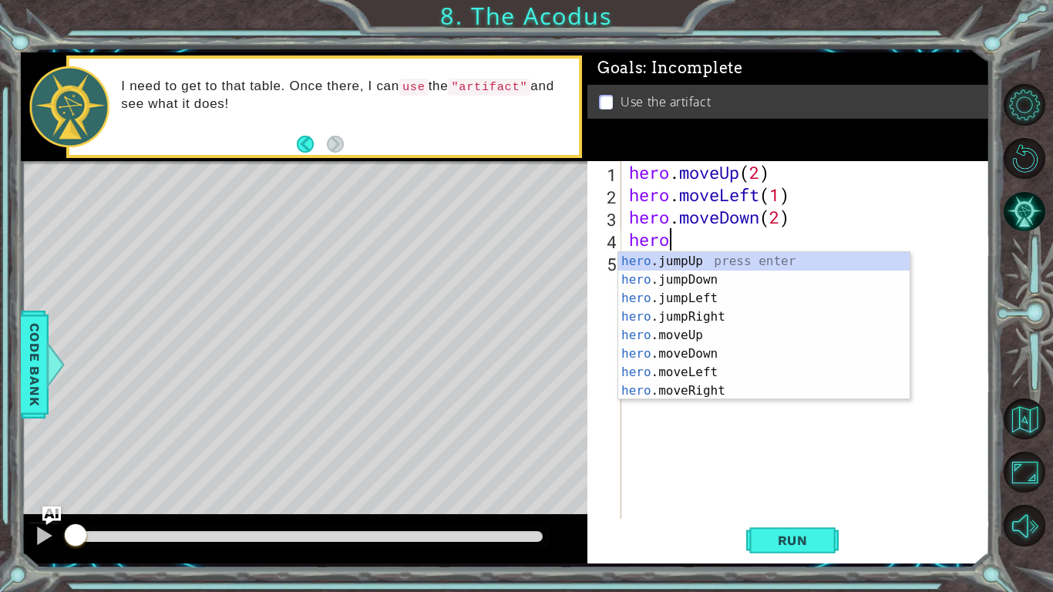
scroll to position [0, 1]
click at [714, 367] on div "hero .jumpUp press enter hero .jumpDown press enter hero .jumpLeft press enter …" at bounding box center [763, 344] width 291 height 185
type textarea "hero.moveLeft(1)"
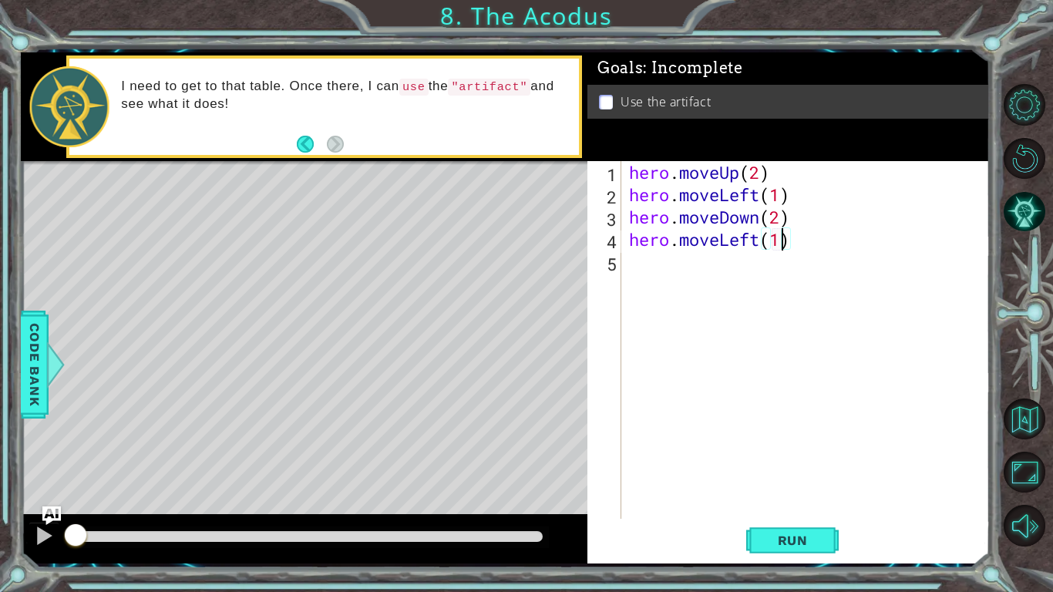
scroll to position [0, 6]
click at [653, 261] on div "hero . moveUp ( 2 ) hero . moveLeft ( 1 ) hero . moveDown ( 2 ) hero . moveLeft…" at bounding box center [810, 362] width 368 height 402
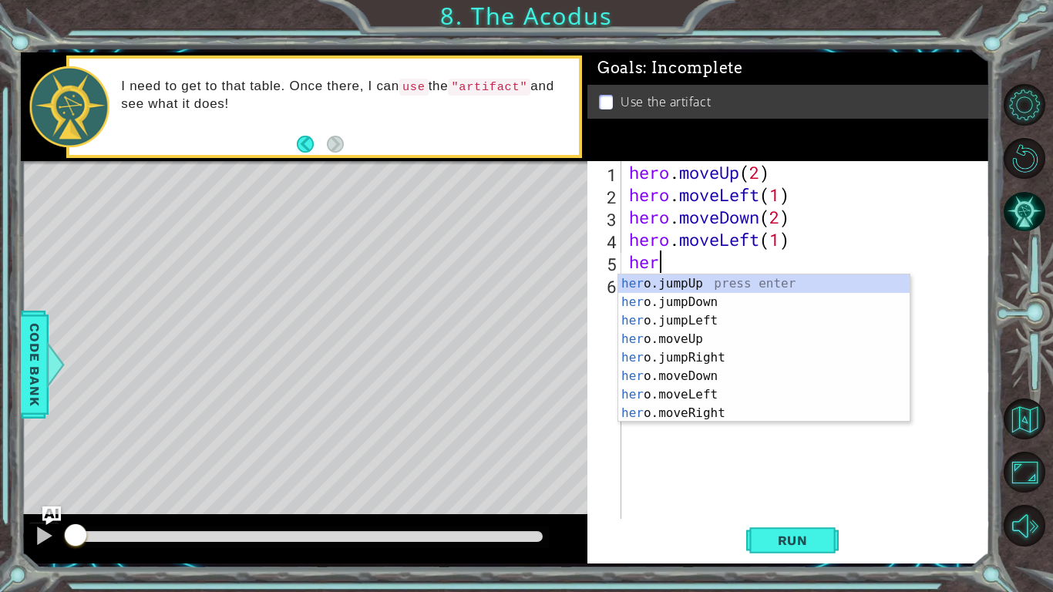
type textarea "hero"
click at [731, 323] on div "hero .jumpUp press enter hero .jumpDown press enter hero .jumpLeft press enter …" at bounding box center [763, 366] width 291 height 185
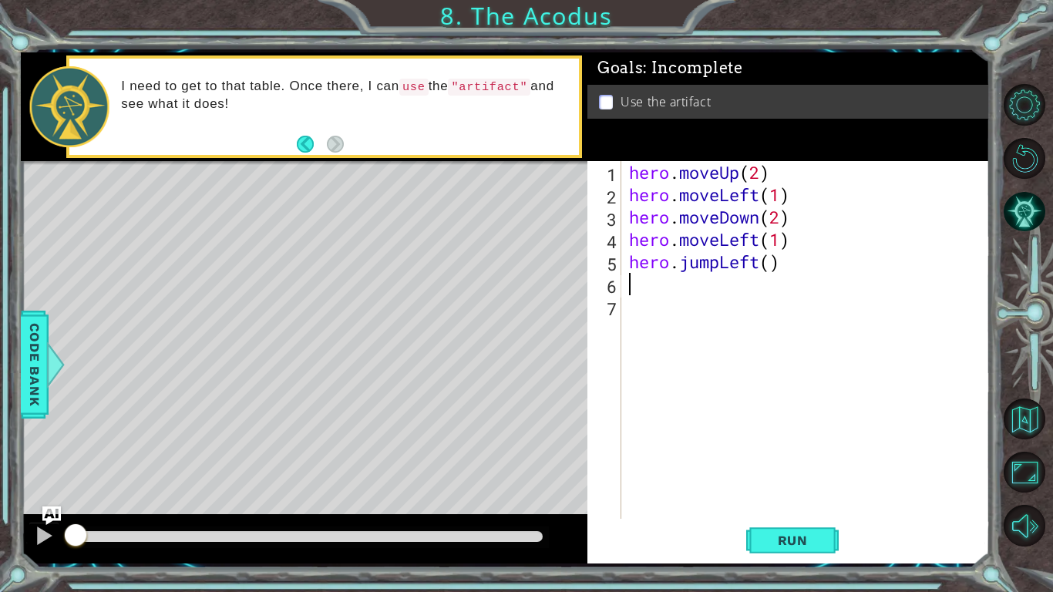
scroll to position [0, 0]
click at [771, 262] on div "hero . moveUp ( 2 ) hero . moveLeft ( 1 ) hero . moveDown ( 2 ) hero . moveLeft…" at bounding box center [810, 362] width 368 height 402
type textarea "hero.jumpLeft(1)"
click at [708, 306] on div "hero . moveUp ( 2 ) hero . moveLeft ( 1 ) hero . moveDown ( 2 ) hero . moveLeft…" at bounding box center [810, 362] width 368 height 402
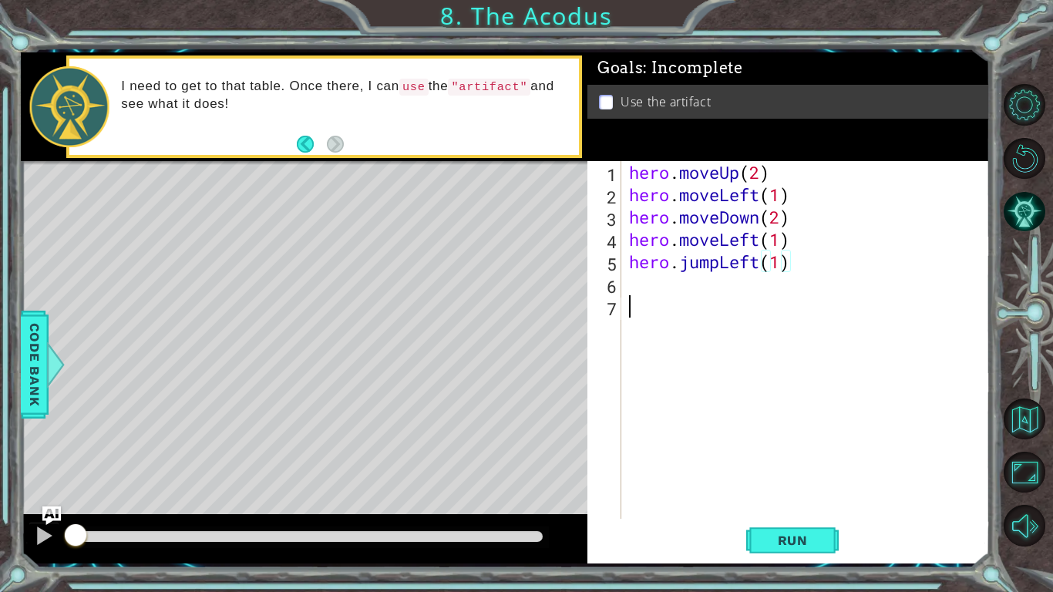
scroll to position [0, 0]
click at [669, 283] on div "hero . moveUp ( 2 ) hero . moveLeft ( 1 ) hero . moveDown ( 2 ) hero . moveLeft…" at bounding box center [810, 362] width 368 height 402
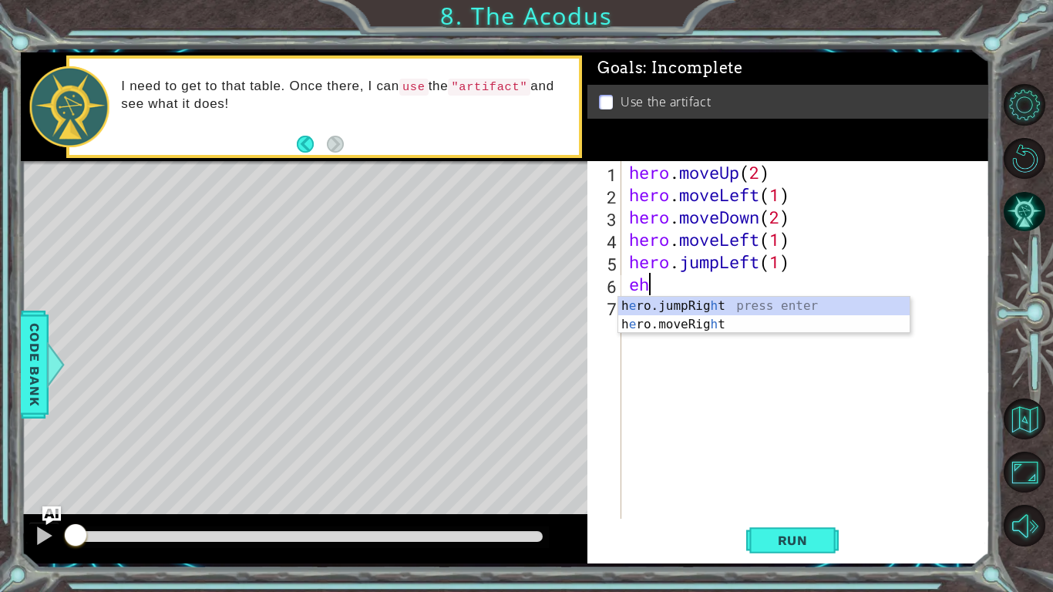
type textarea "e"
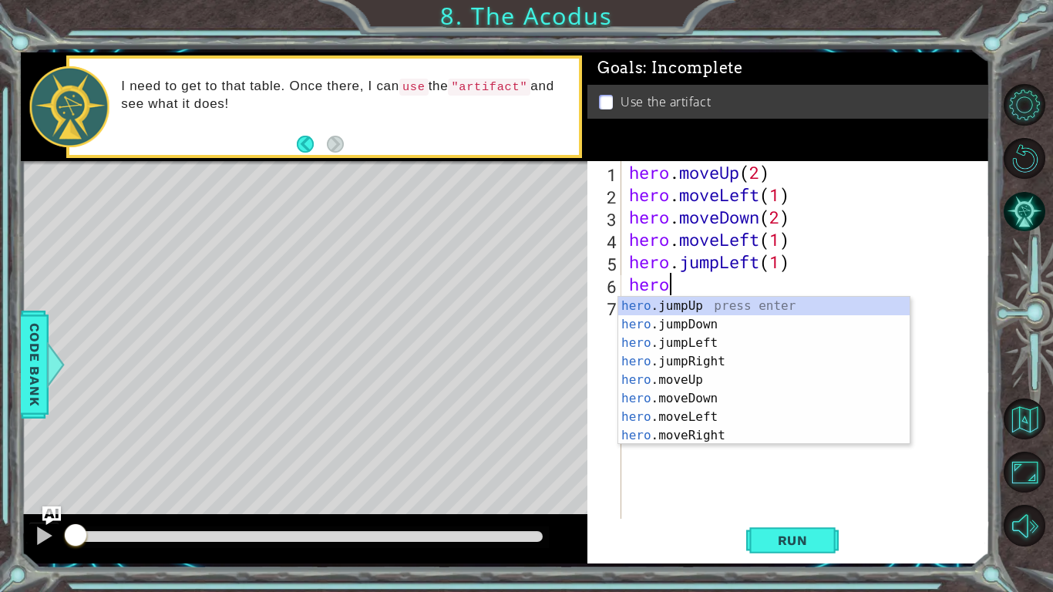
scroll to position [0, 1]
click at [675, 418] on div "hero .jumpUp press enter hero .jumpDown press enter hero .jumpLeft press enter …" at bounding box center [763, 389] width 291 height 185
type textarea "hero.moveLeft(1)"
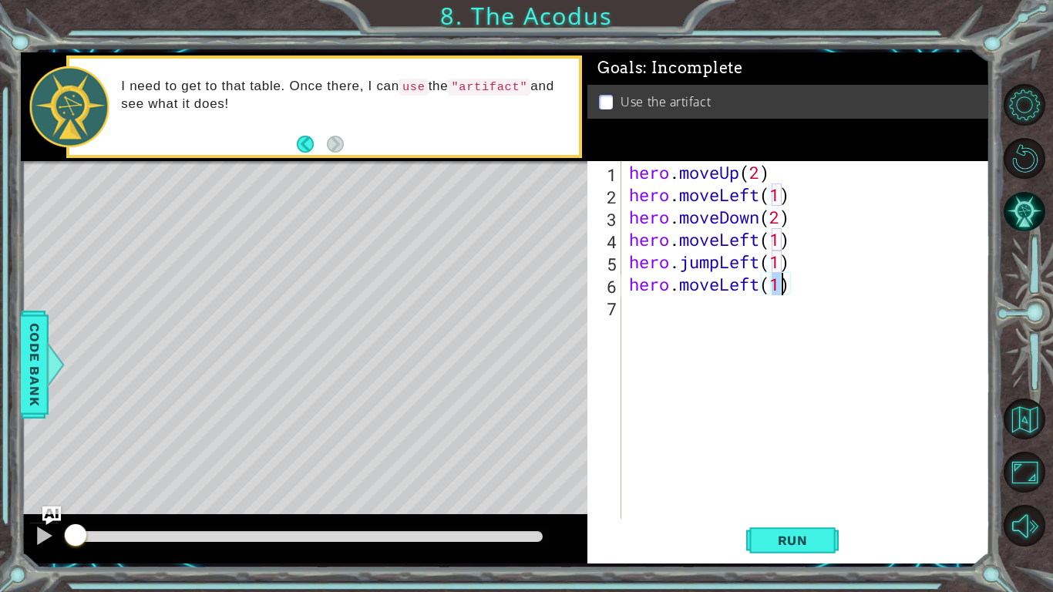
scroll to position [0, 6]
click at [667, 316] on div "hero . moveUp ( 2 ) hero . moveLeft ( 1 ) hero . moveDown ( 2 ) hero . moveLeft…" at bounding box center [810, 362] width 368 height 402
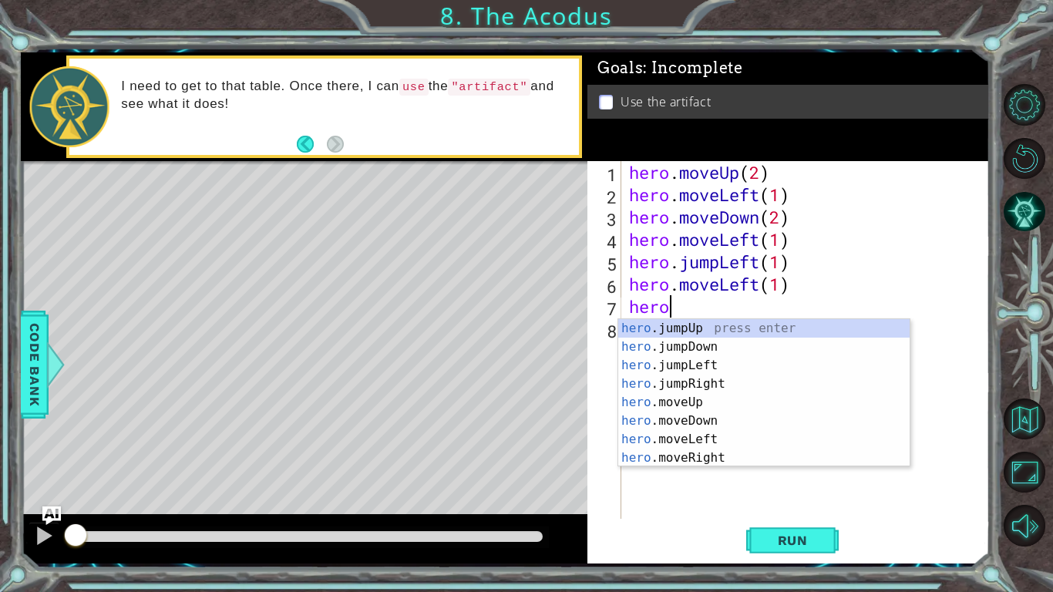
scroll to position [0, 1]
click at [724, 405] on div "hero .jumpUp press enter hero .jumpDown press enter hero .jumpLeft press enter …" at bounding box center [763, 411] width 291 height 185
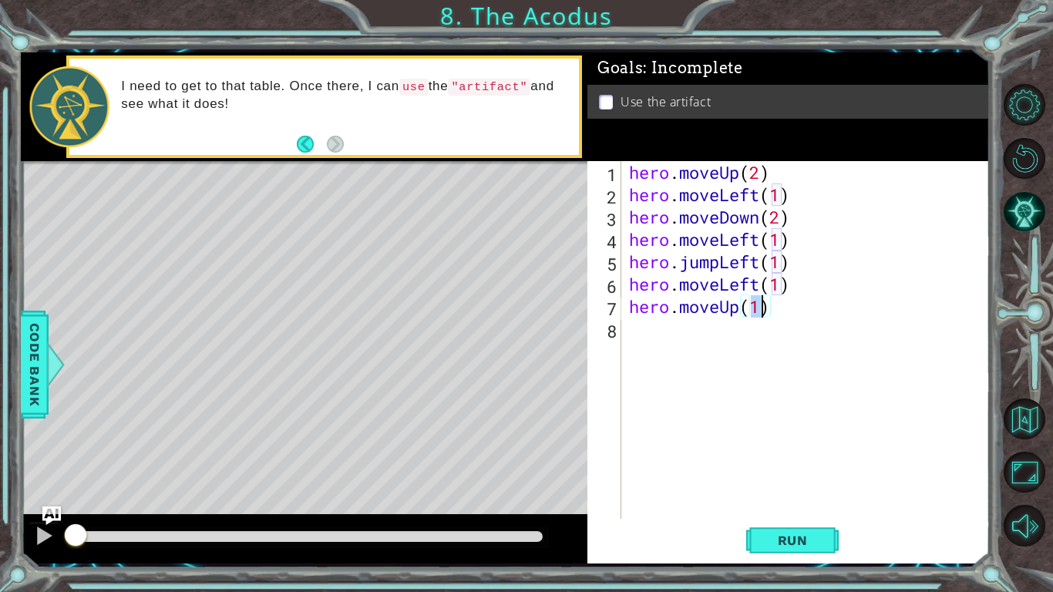
type textarea "hero.moveUp(2)"
click at [687, 341] on div "hero . moveUp ( 2 ) hero . moveLeft ( 1 ) hero . moveDown ( 2 ) hero . moveLeft…" at bounding box center [810, 362] width 368 height 402
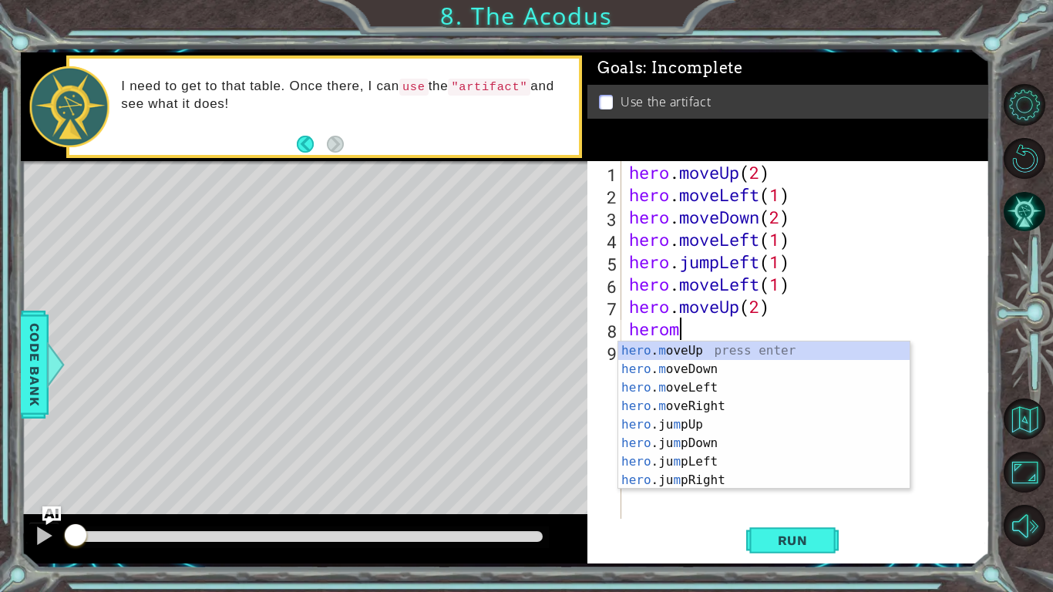
scroll to position [0, 2]
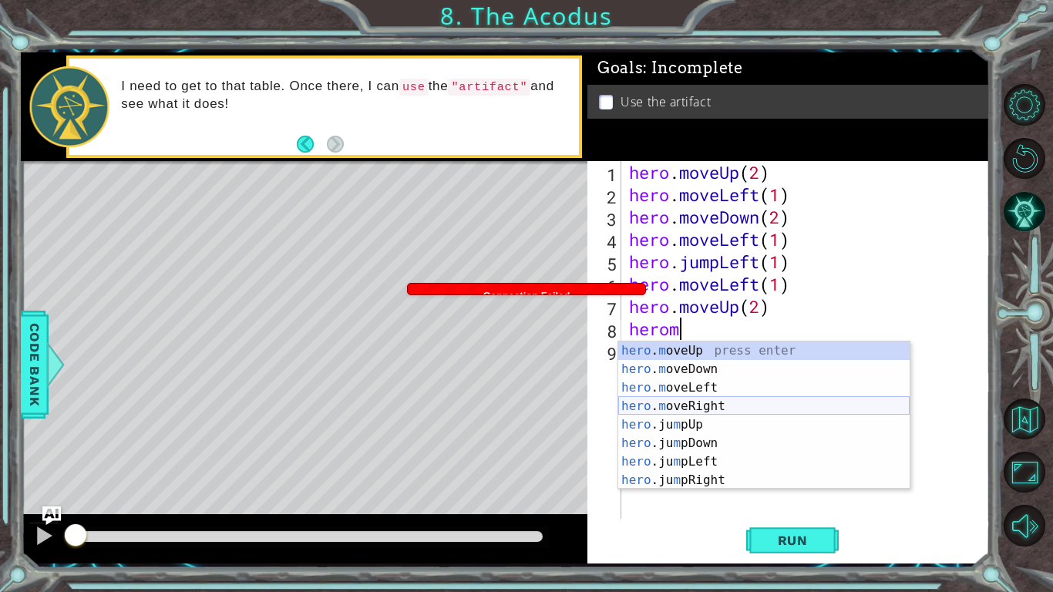
click at [736, 411] on div "hero . m oveUp press enter hero . m oveDown press enter hero . m oveLeft press …" at bounding box center [763, 433] width 291 height 185
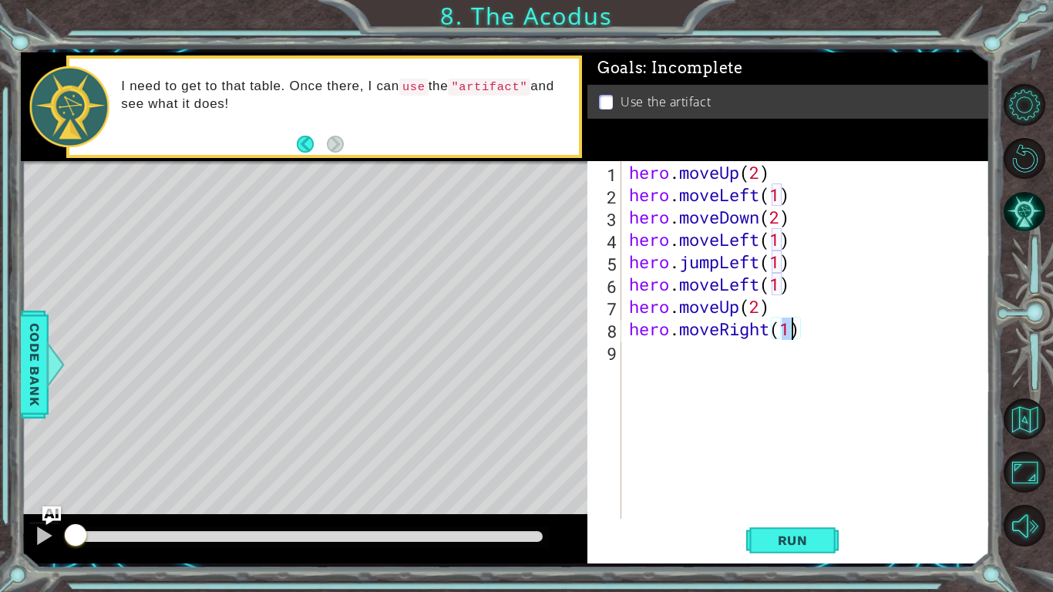
scroll to position [0, 7]
click at [782, 487] on span "Run" at bounding box center [792, 539] width 61 height 15
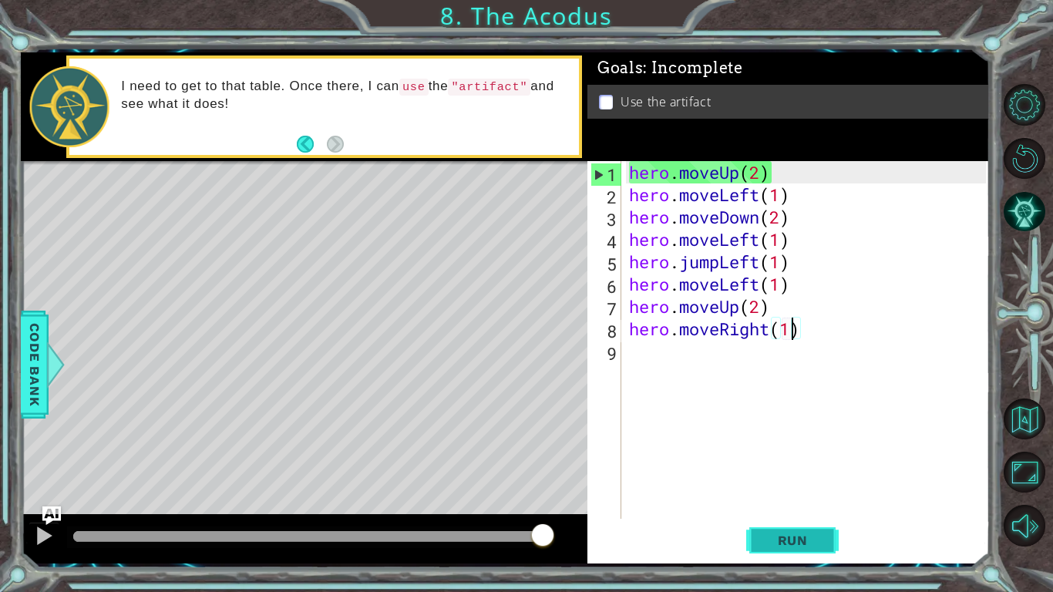
click at [769, 487] on button "Run" at bounding box center [792, 540] width 92 height 40
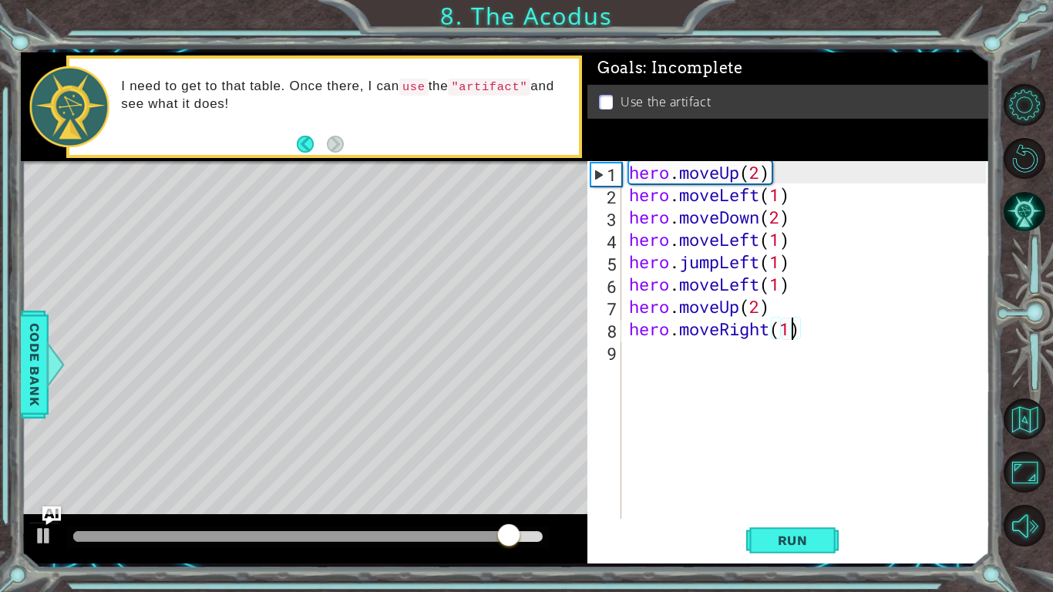
click at [788, 245] on div "hero . moveUp ( 2 ) hero . moveLeft ( 1 ) hero . moveDown ( 2 ) hero . moveLeft…" at bounding box center [810, 362] width 368 height 402
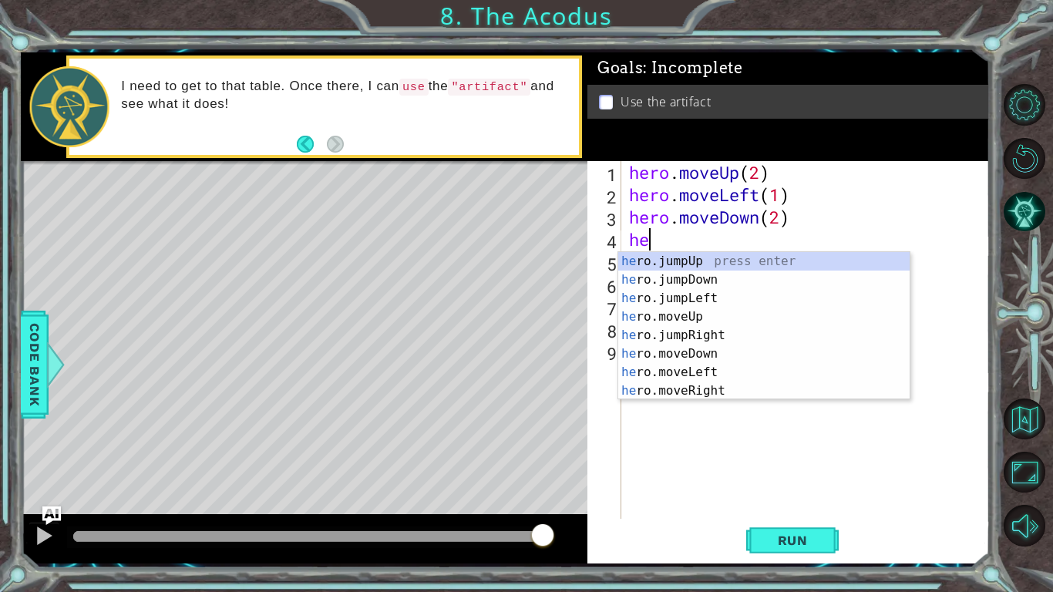
scroll to position [0, 0]
type textarea "h"
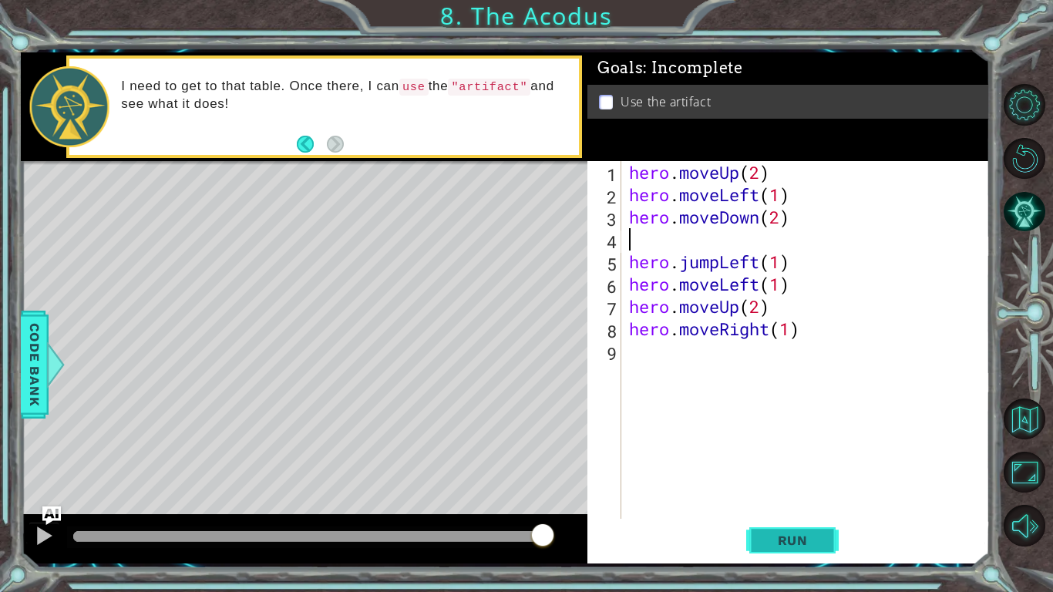
type textarea "hero.moveDown(2)"
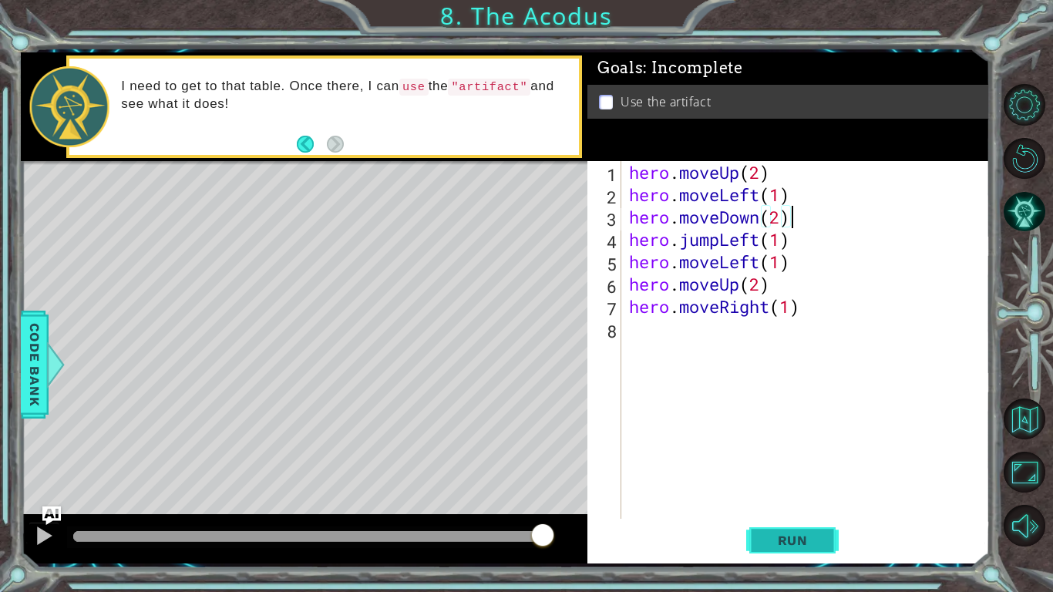
click at [783, 487] on span "Run" at bounding box center [792, 539] width 61 height 15
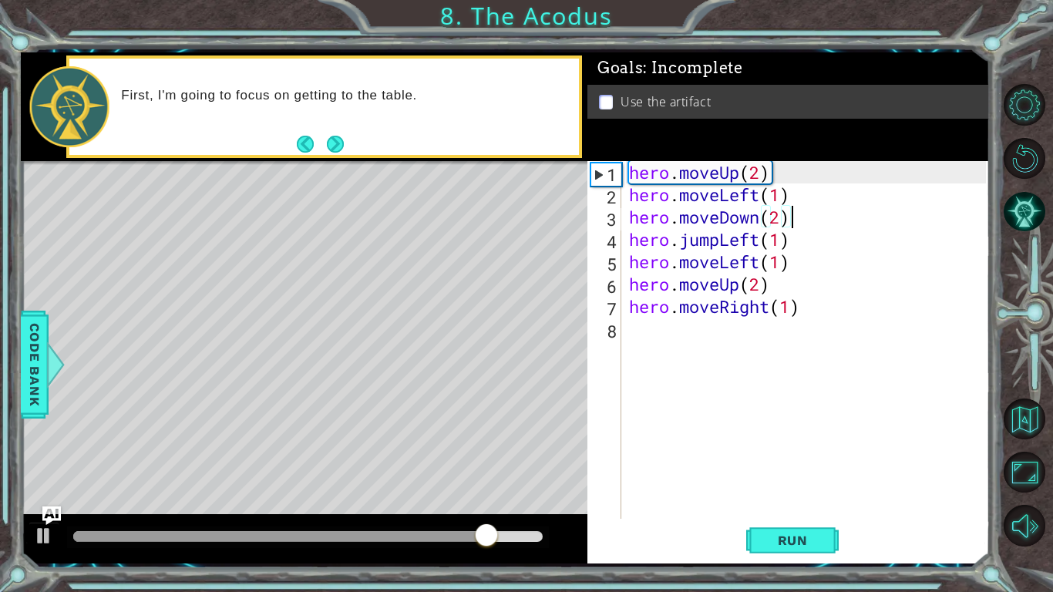
click at [635, 331] on div "hero . moveUp ( 2 ) hero . moveLeft ( 1 ) hero . moveDown ( 2 ) hero . jumpLeft…" at bounding box center [810, 362] width 368 height 402
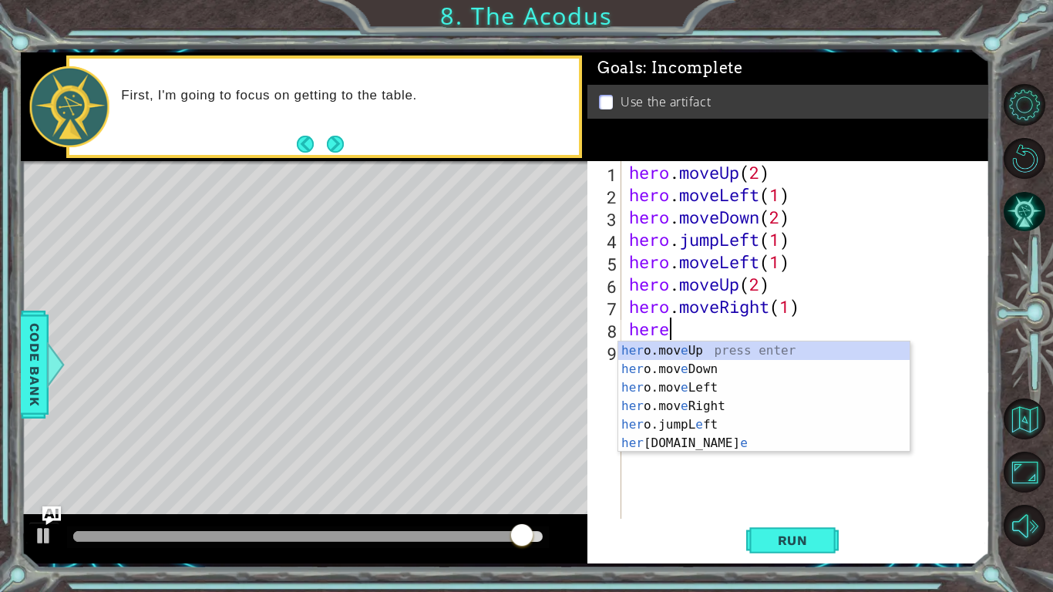
scroll to position [0, 1]
click at [711, 442] on div "her o.mov e Up press enter her o.mov e Down press enter her o.mov e Left press …" at bounding box center [763, 415] width 291 height 148
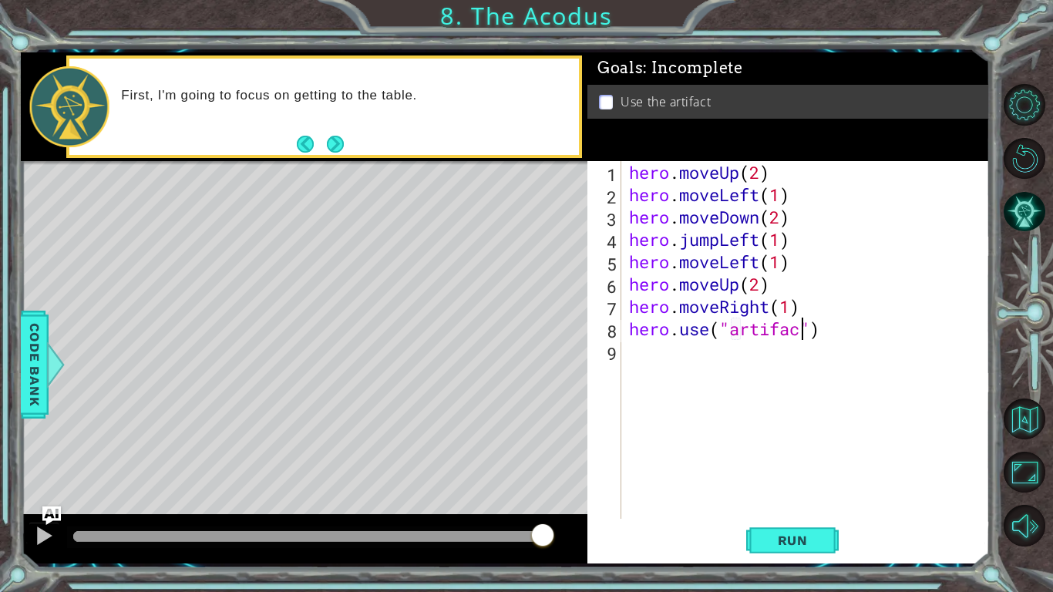
scroll to position [0, 8]
click at [778, 487] on span "Run" at bounding box center [792, 539] width 61 height 15
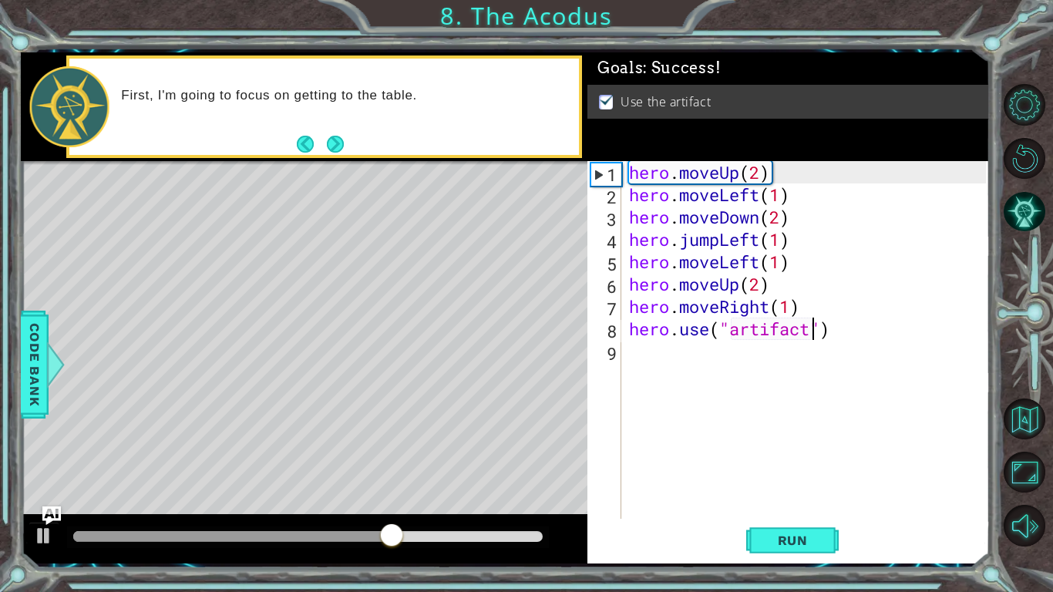
click at [794, 252] on div "hero . moveUp ( 2 ) hero . moveLeft ( 1 ) hero . moveDown ( 2 ) hero . jumpLeft…" at bounding box center [810, 362] width 368 height 402
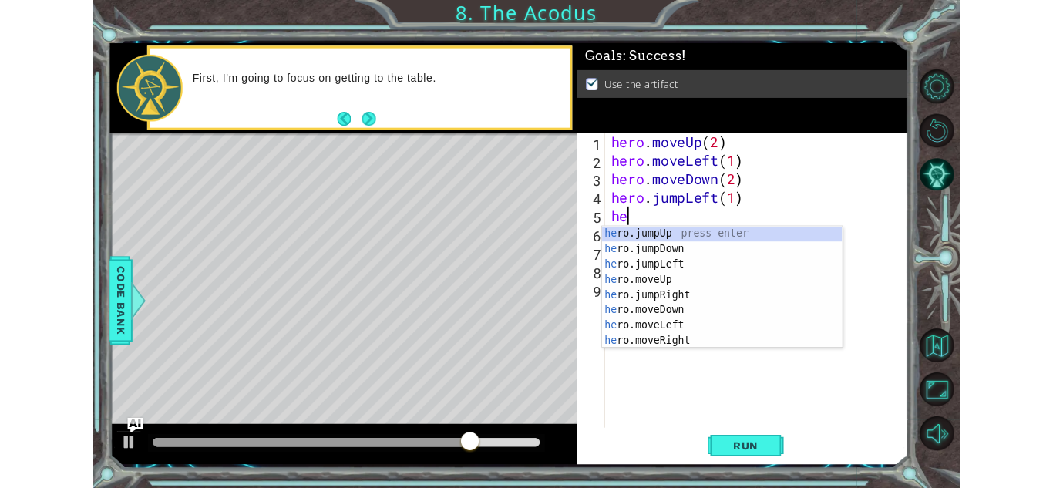
scroll to position [0, 0]
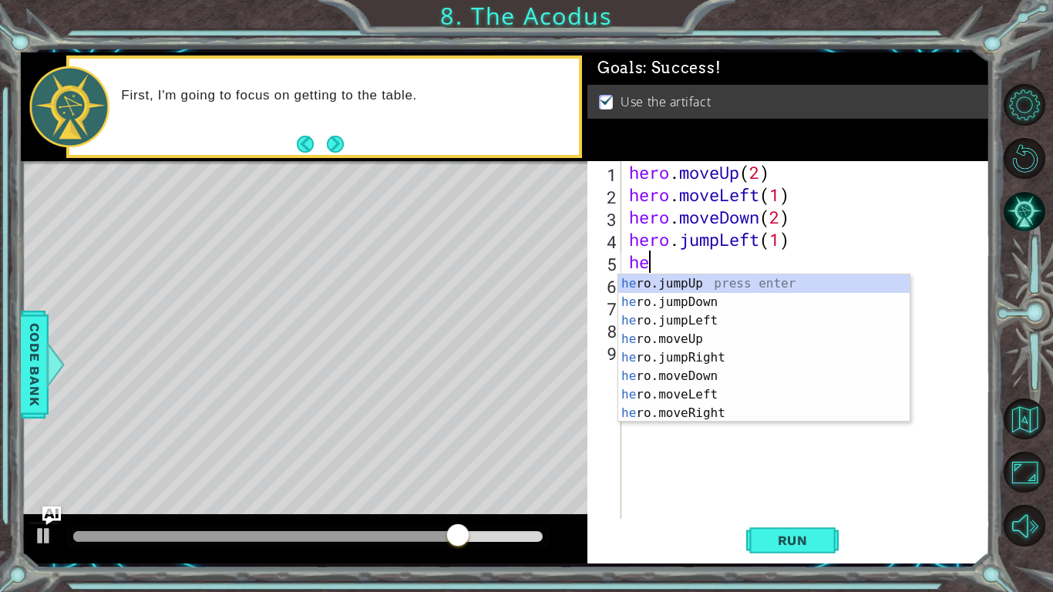
type textarea "h"
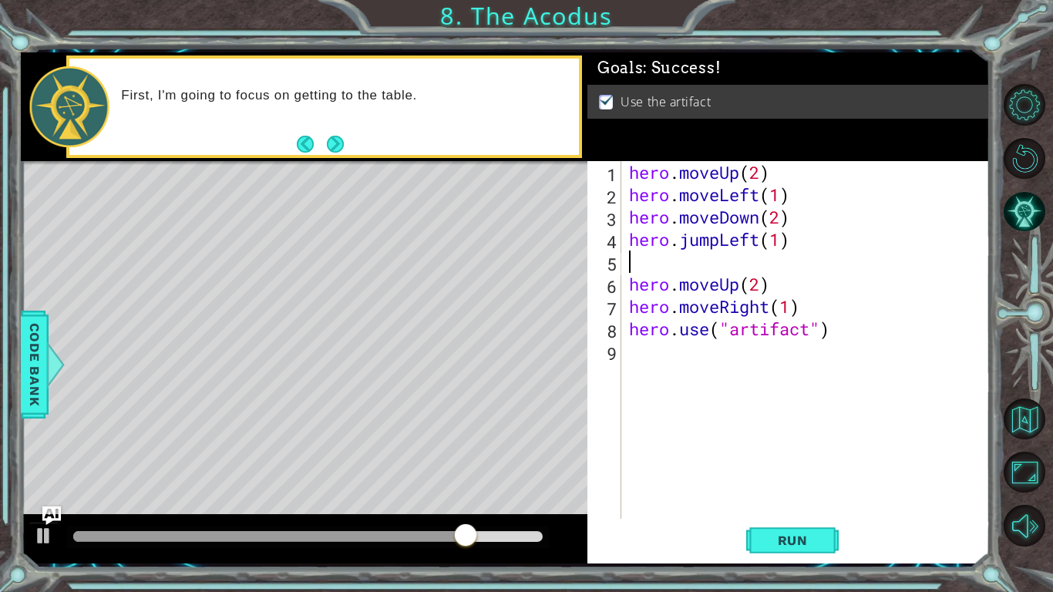
type textarea "hero.jumpLeft(1)"
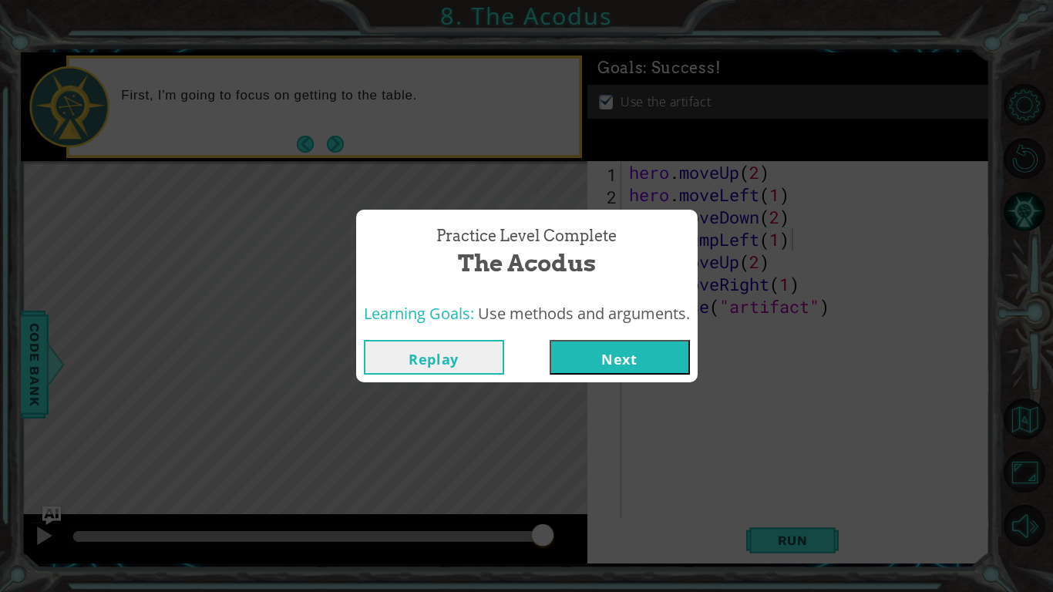
click at [653, 358] on button "Next" at bounding box center [619, 357] width 140 height 35
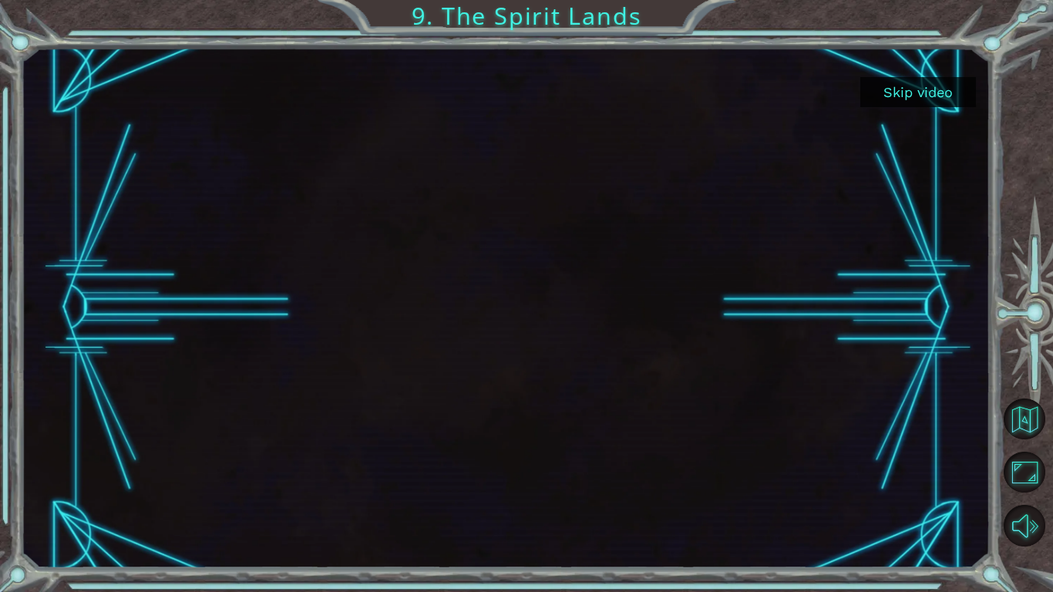
click at [915, 88] on button "Skip video" at bounding box center [918, 92] width 116 height 30
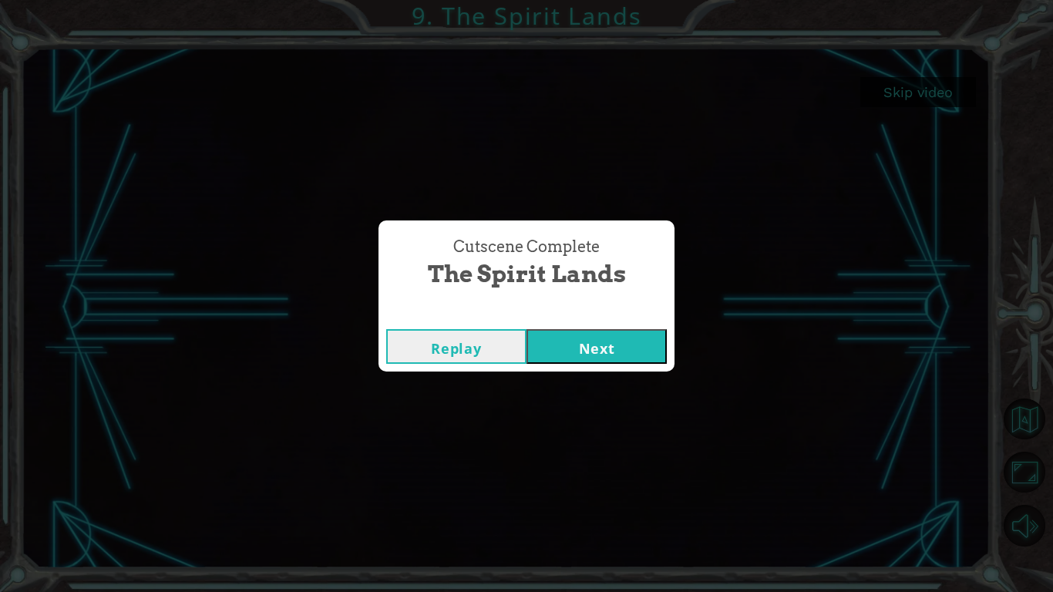
click at [559, 351] on button "Next" at bounding box center [596, 346] width 140 height 35
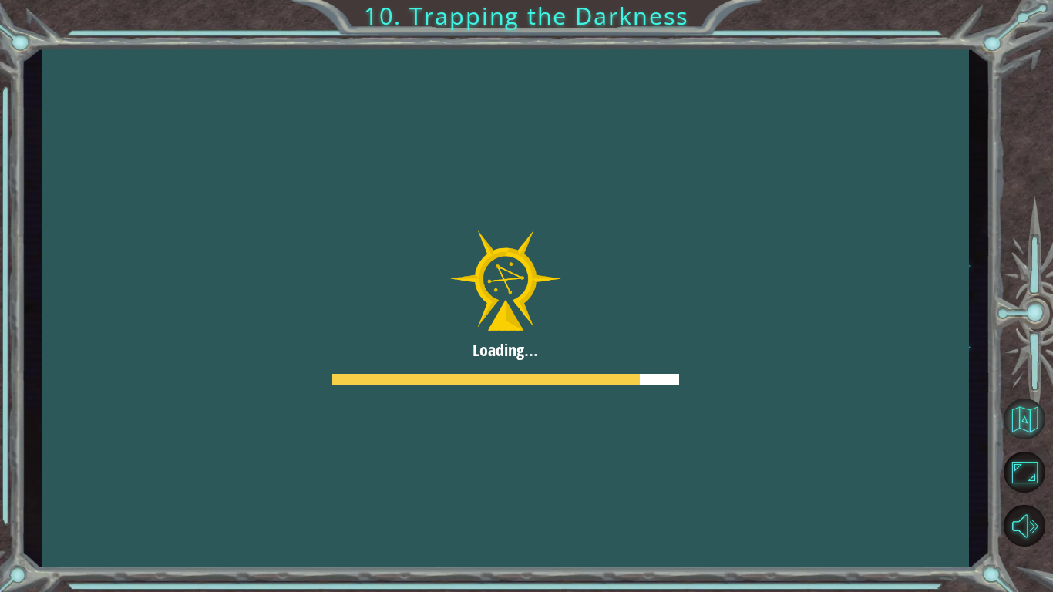
click at [1023, 419] on button "Back to Map" at bounding box center [1024, 419] width 42 height 42
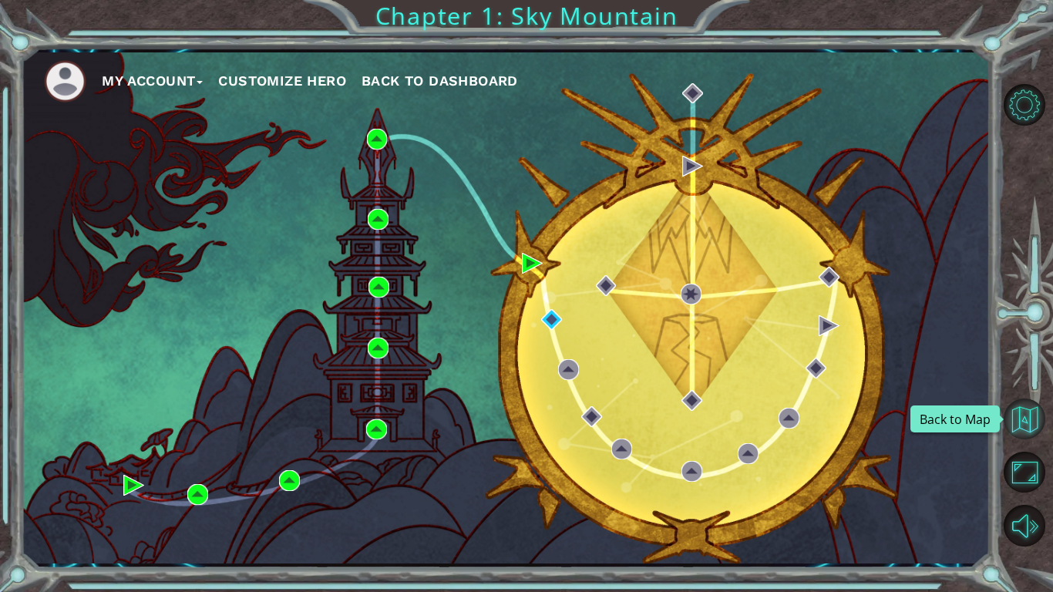
click at [1012, 403] on button "Back to Map" at bounding box center [1024, 419] width 42 height 42
click at [1015, 404] on button "Back to Map" at bounding box center [1024, 419] width 42 height 42
click at [1016, 406] on button "Back to Map" at bounding box center [1024, 419] width 42 height 42
click at [1022, 410] on button "Back to Map" at bounding box center [1024, 419] width 42 height 42
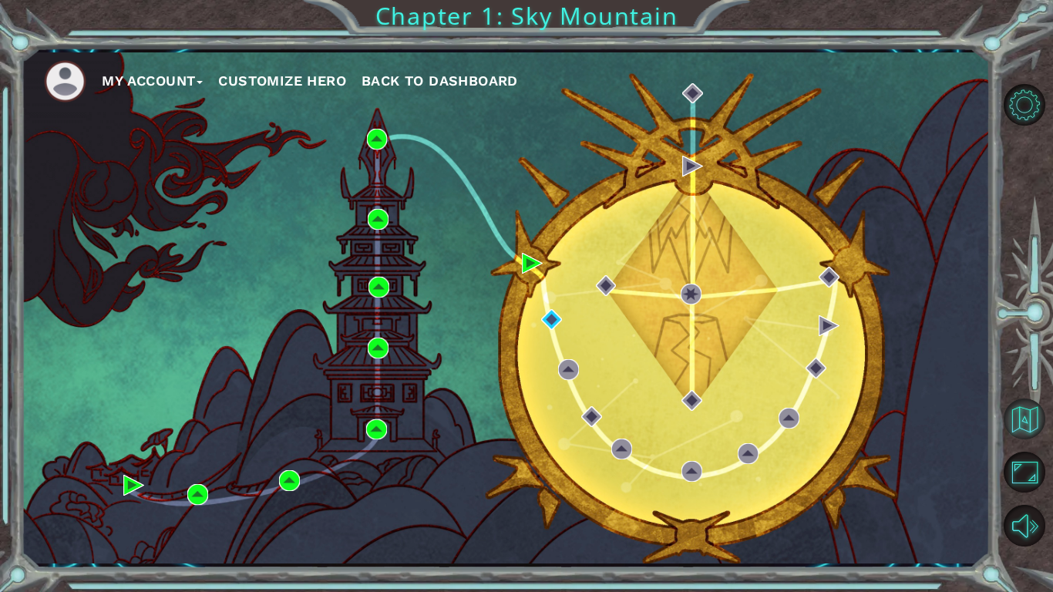
click at [1015, 399] on button "Back to Map" at bounding box center [1024, 419] width 42 height 42
